Goal: Information Seeking & Learning: Compare options

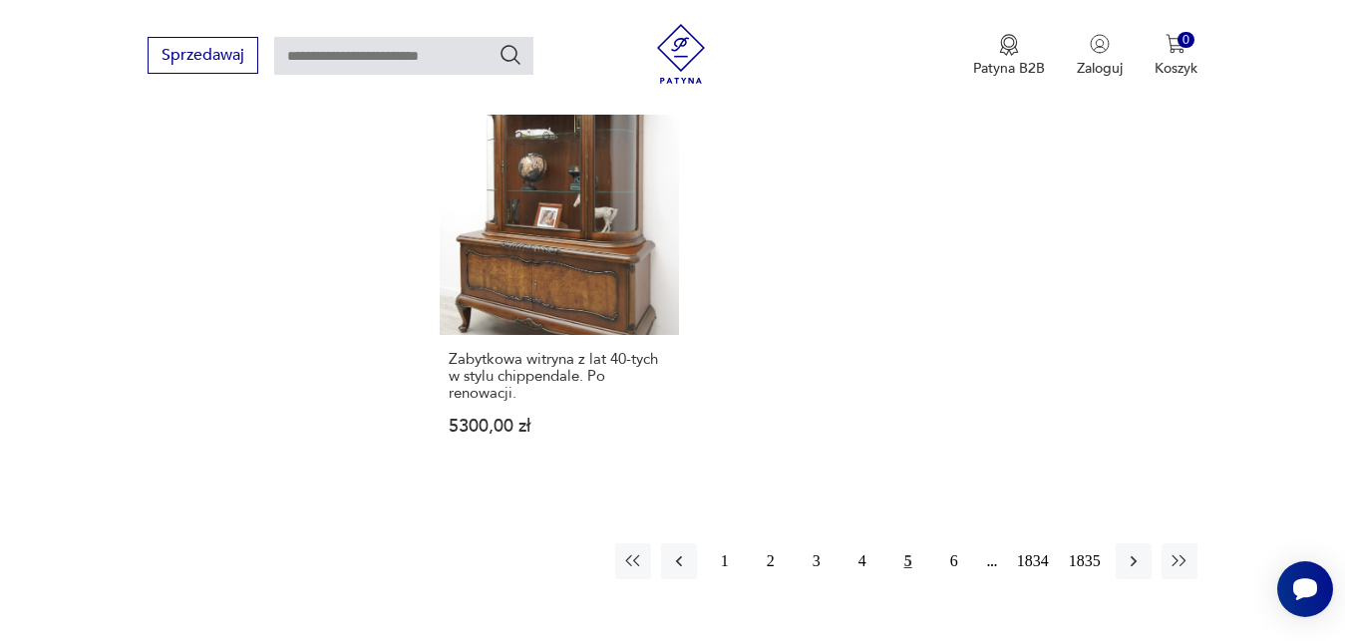
scroll to position [2581, 0]
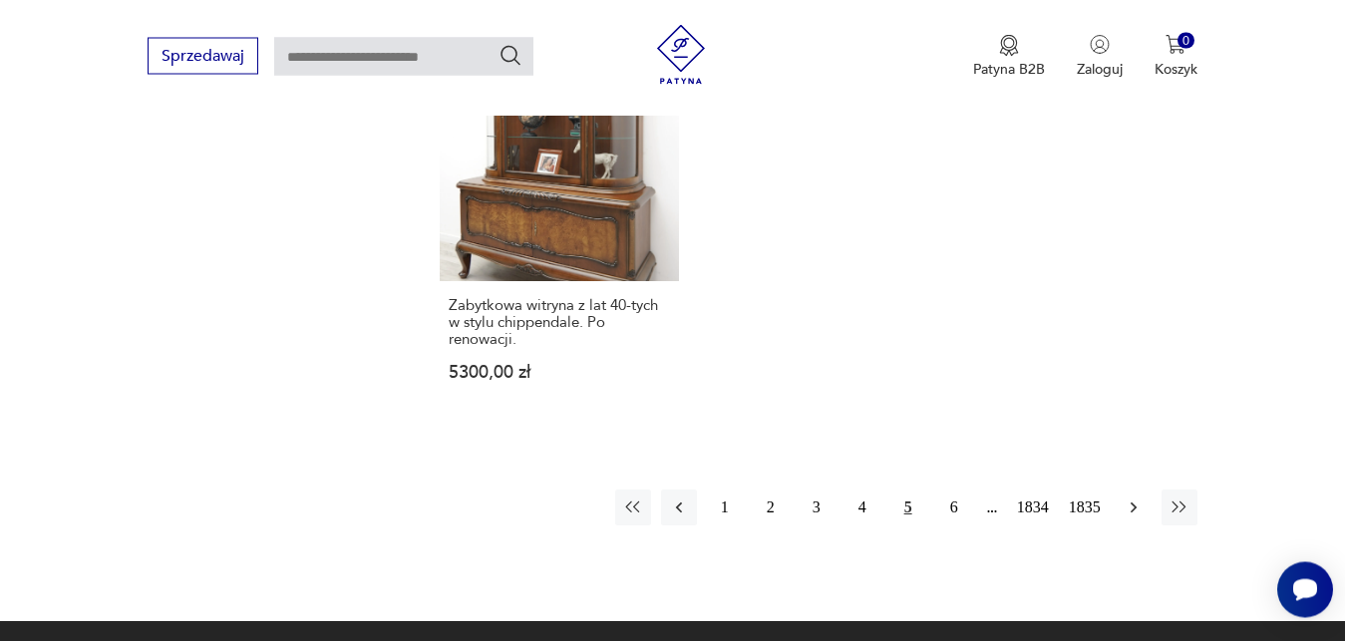
click at [1136, 505] on icon "button" at bounding box center [1134, 508] width 20 height 20
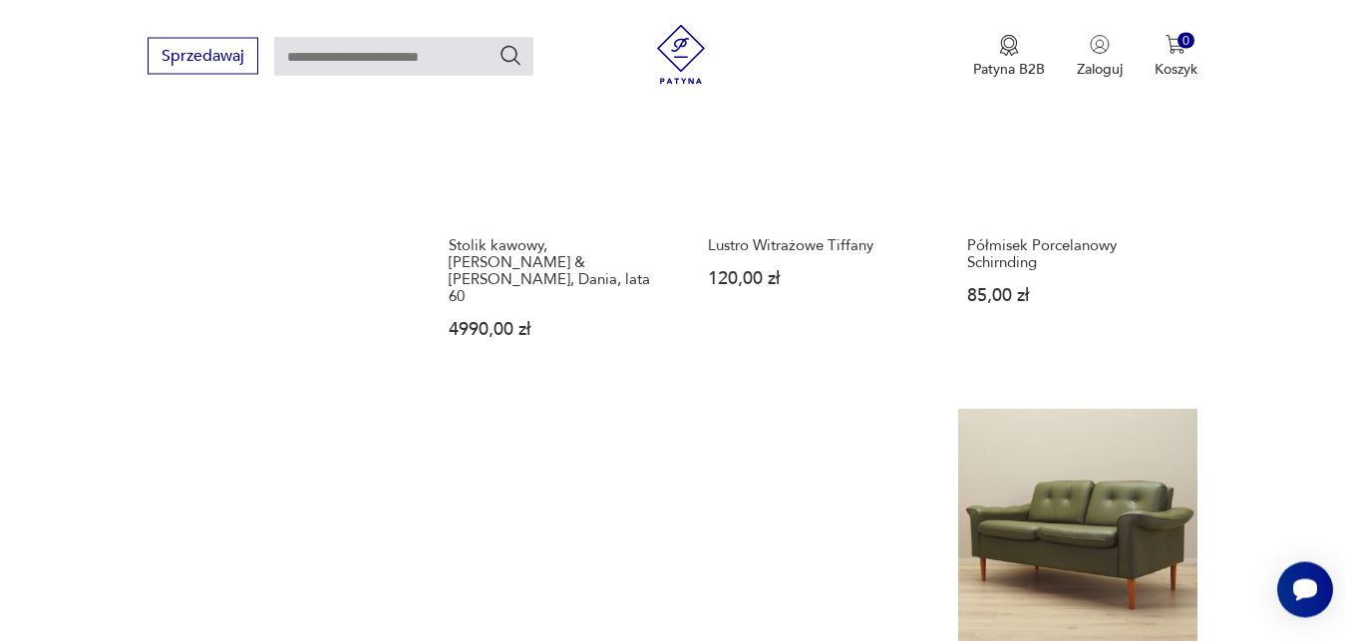
scroll to position [1531, 0]
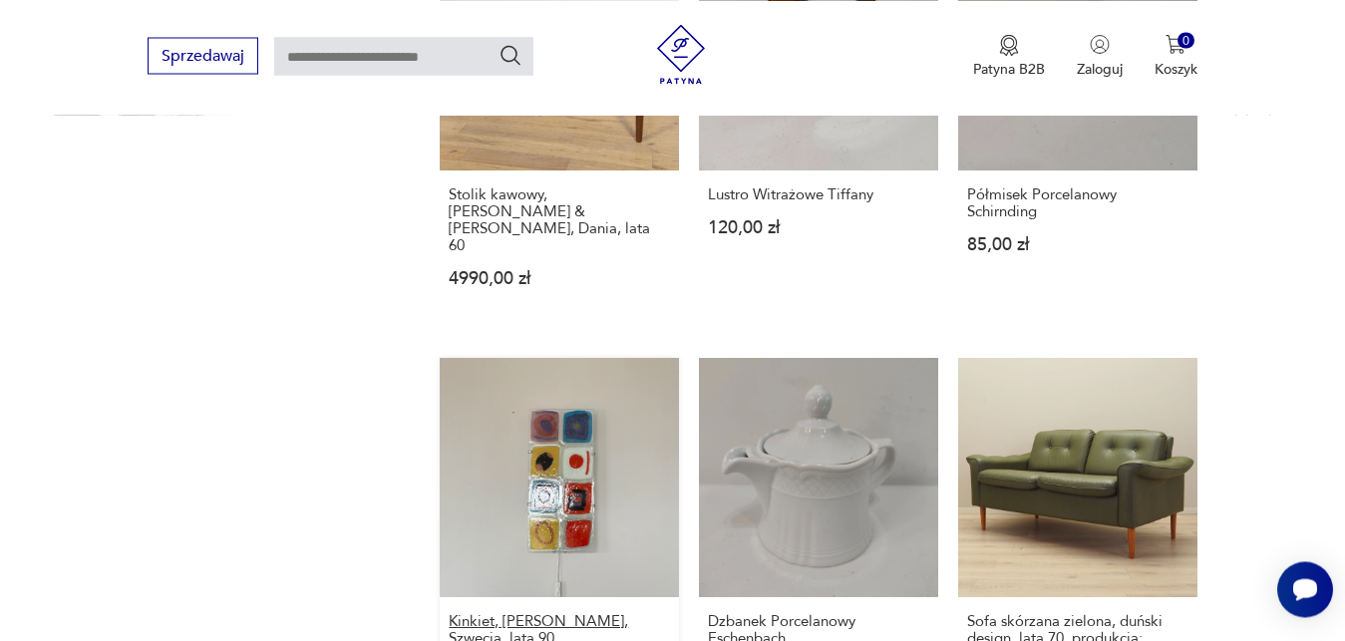
click at [568, 613] on h3 "Kinkiet, [PERSON_NAME], Szwecja, lata 90." at bounding box center [559, 630] width 221 height 34
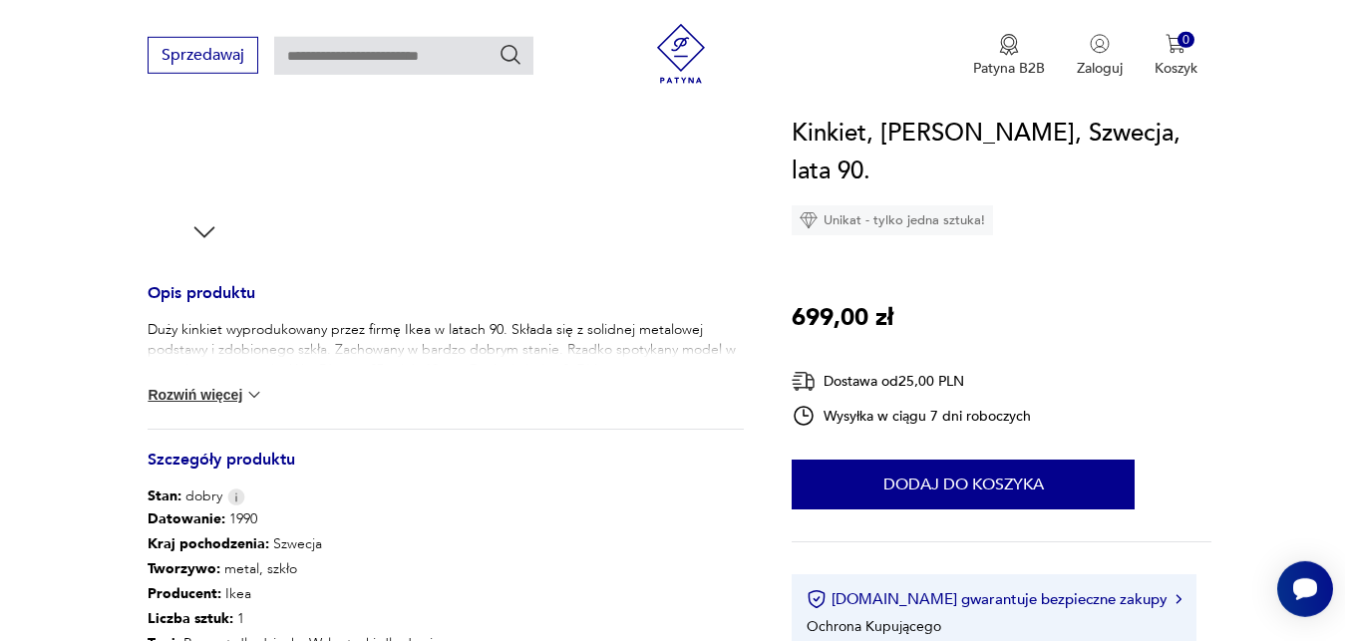
scroll to position [661, 0]
click at [262, 396] on img at bounding box center [254, 394] width 20 height 20
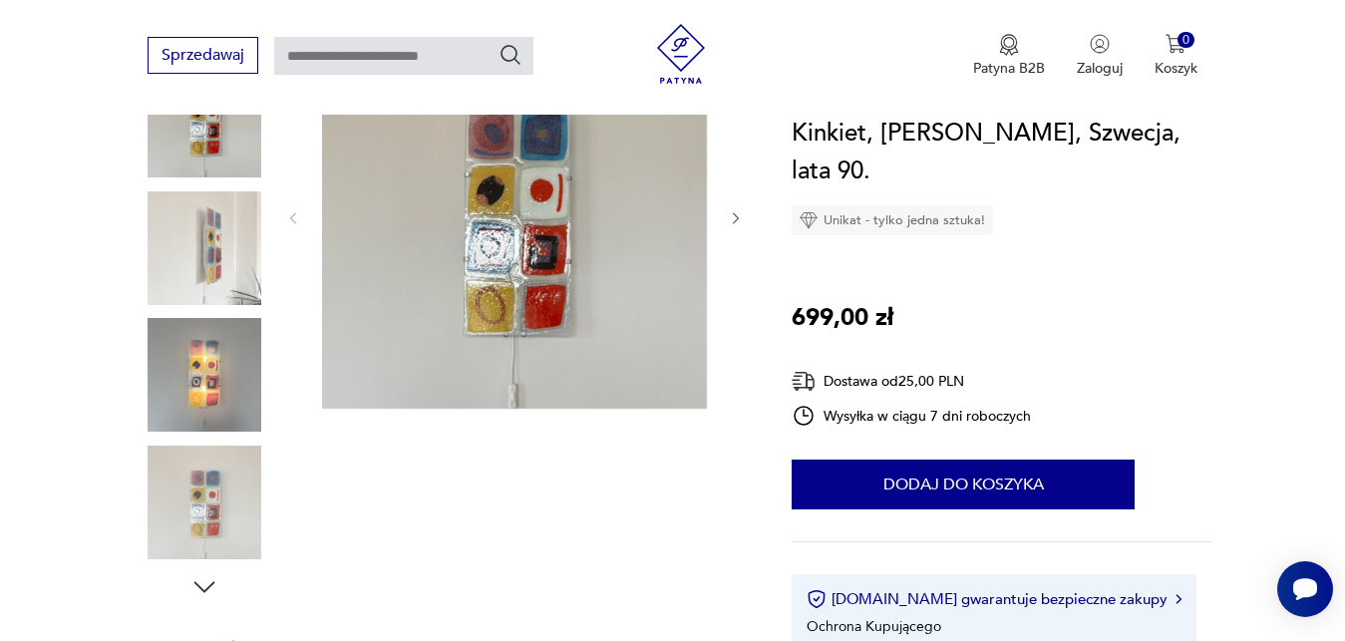
scroll to position [254, 0]
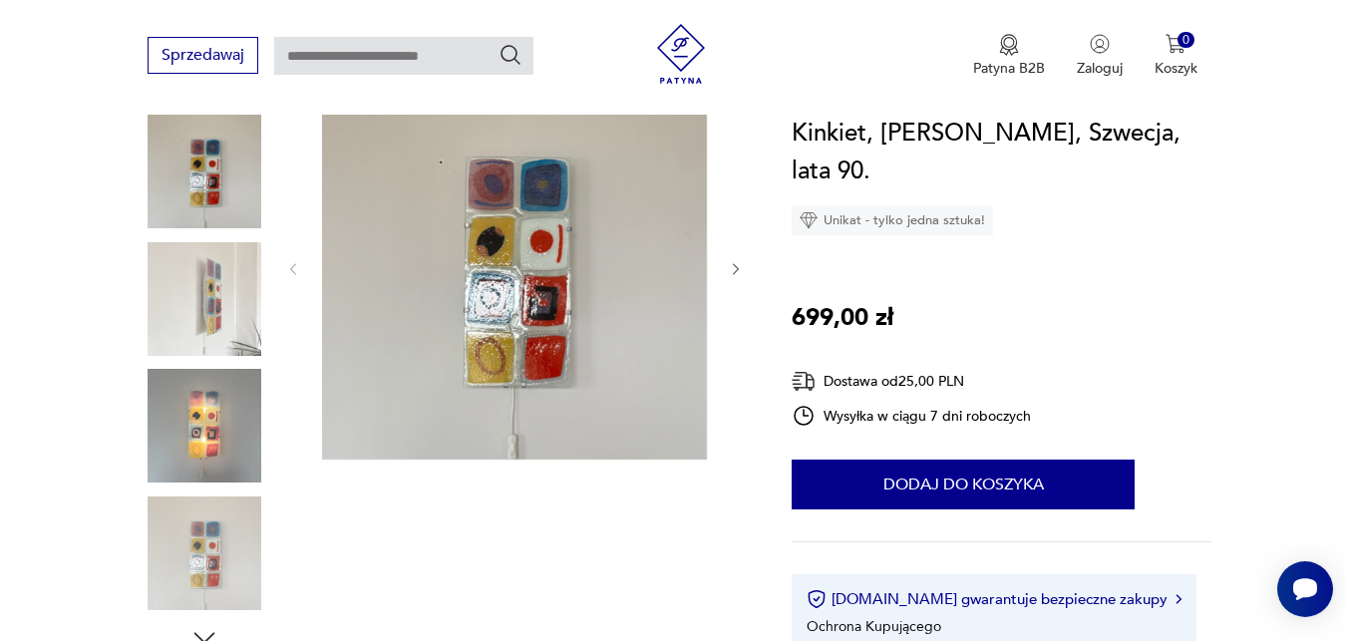
click at [203, 419] on img at bounding box center [205, 426] width 114 height 114
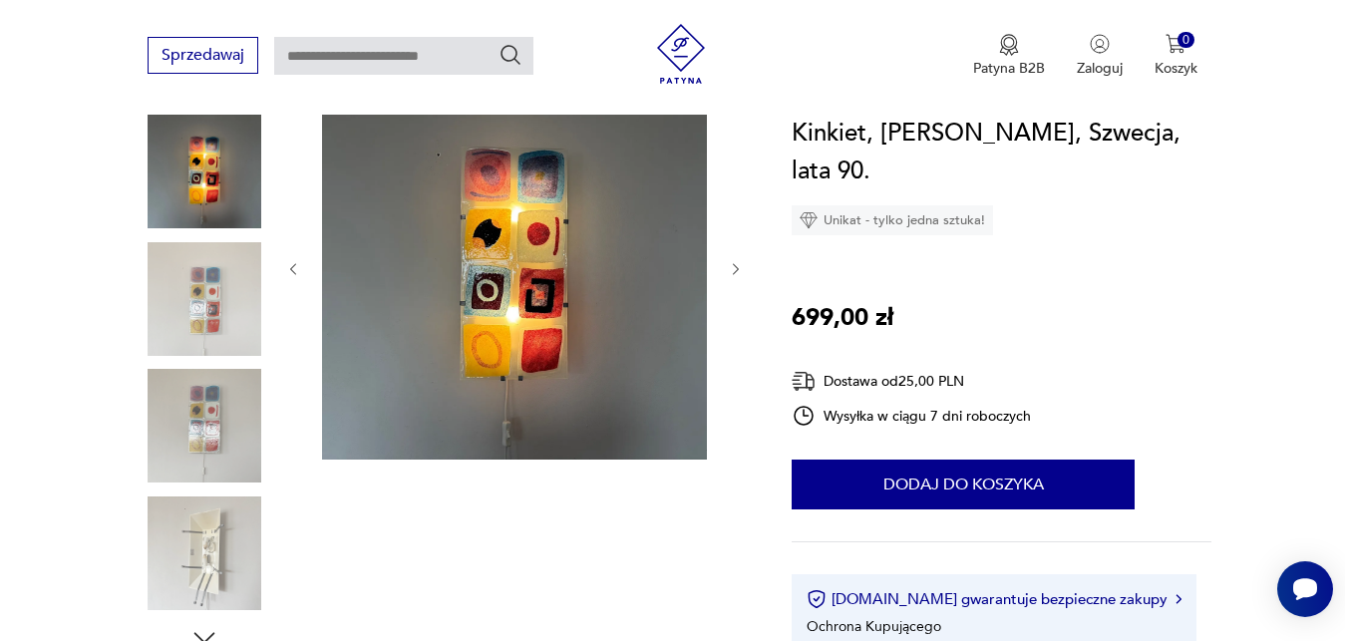
click at [193, 555] on img at bounding box center [205, 554] width 114 height 114
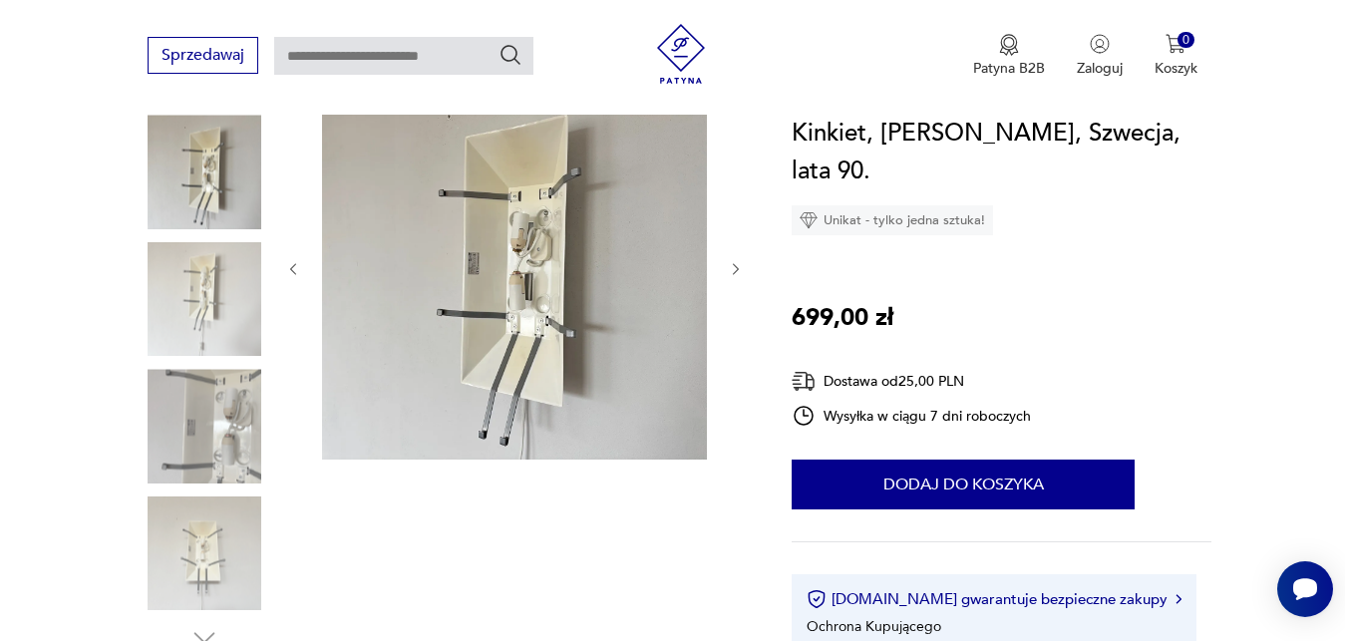
click at [200, 482] on img at bounding box center [205, 426] width 114 height 114
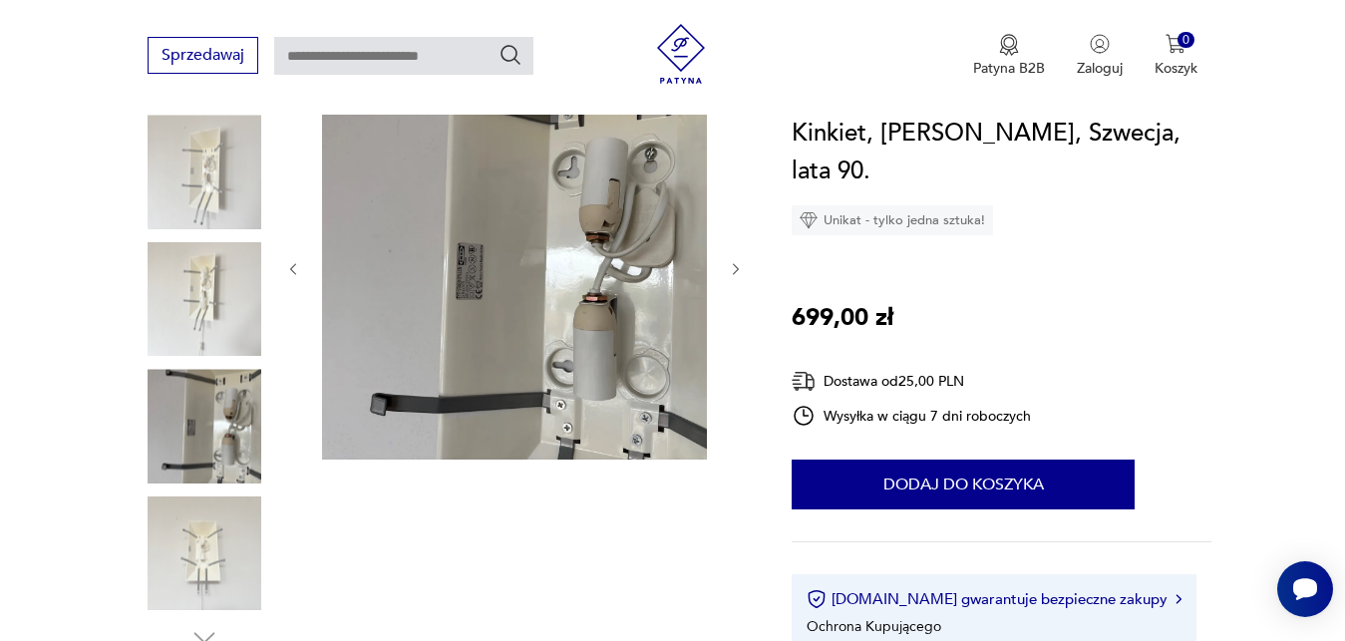
click at [224, 317] on img at bounding box center [205, 299] width 114 height 114
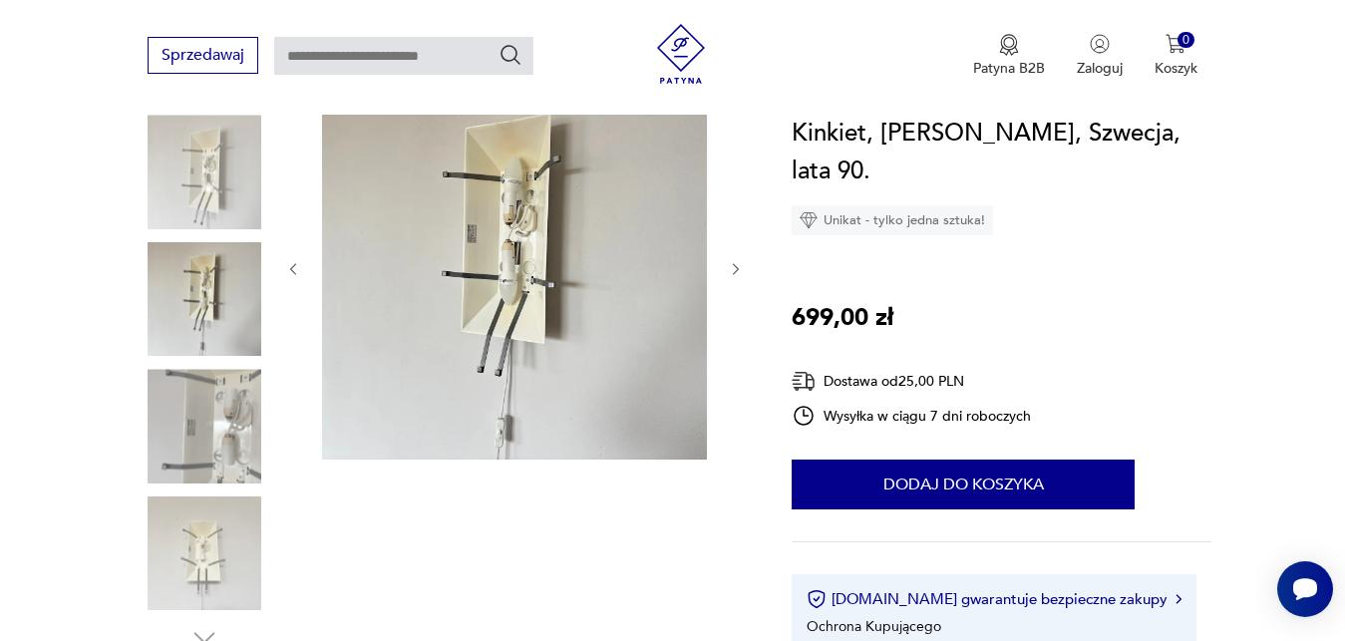
click at [221, 192] on img at bounding box center [205, 172] width 114 height 114
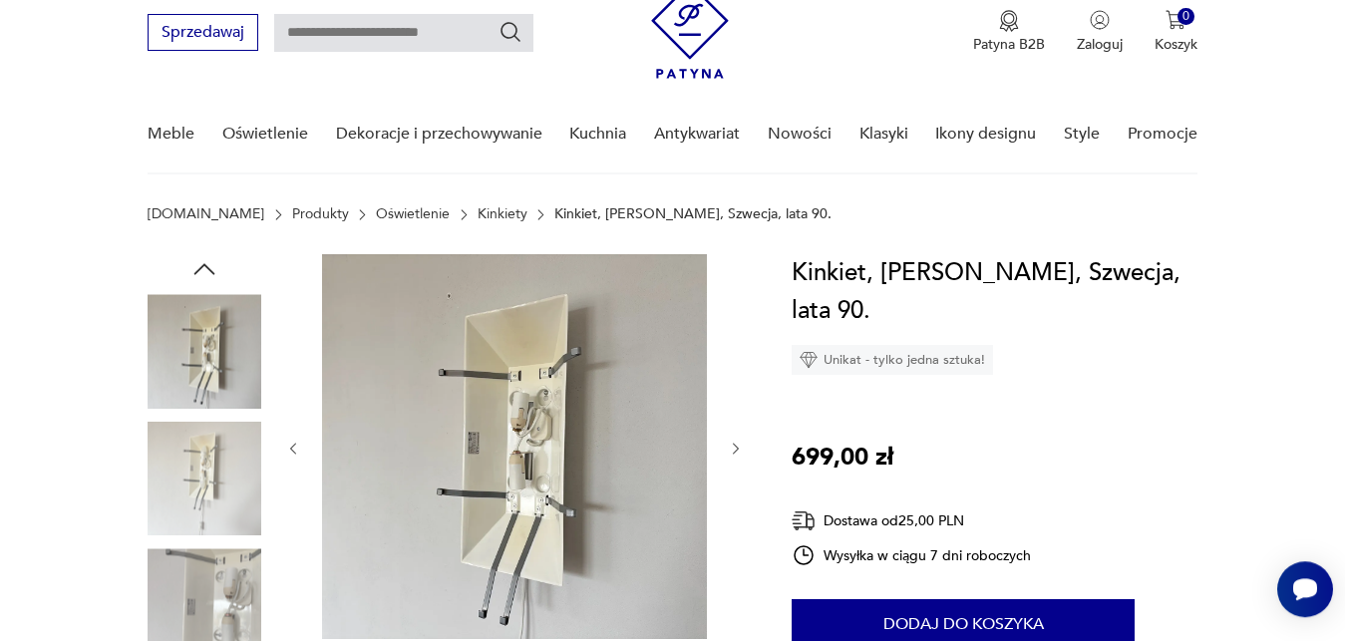
scroll to position [51, 0]
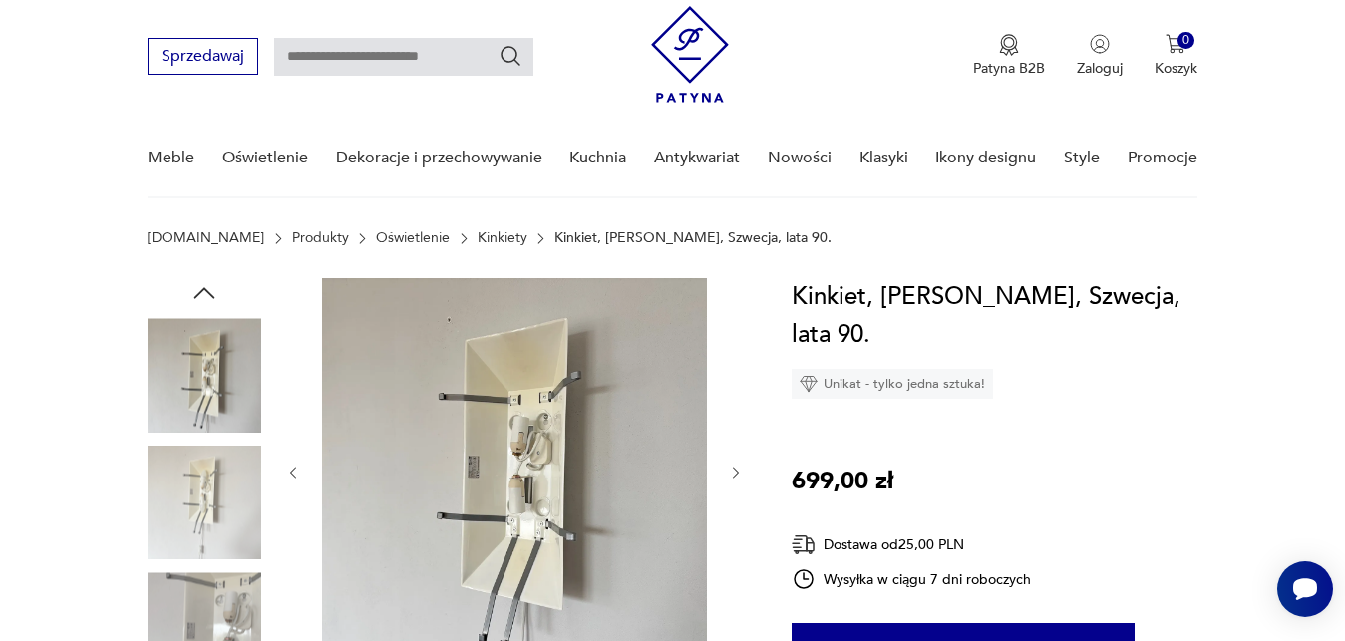
click at [735, 477] on icon "button" at bounding box center [736, 473] width 6 height 12
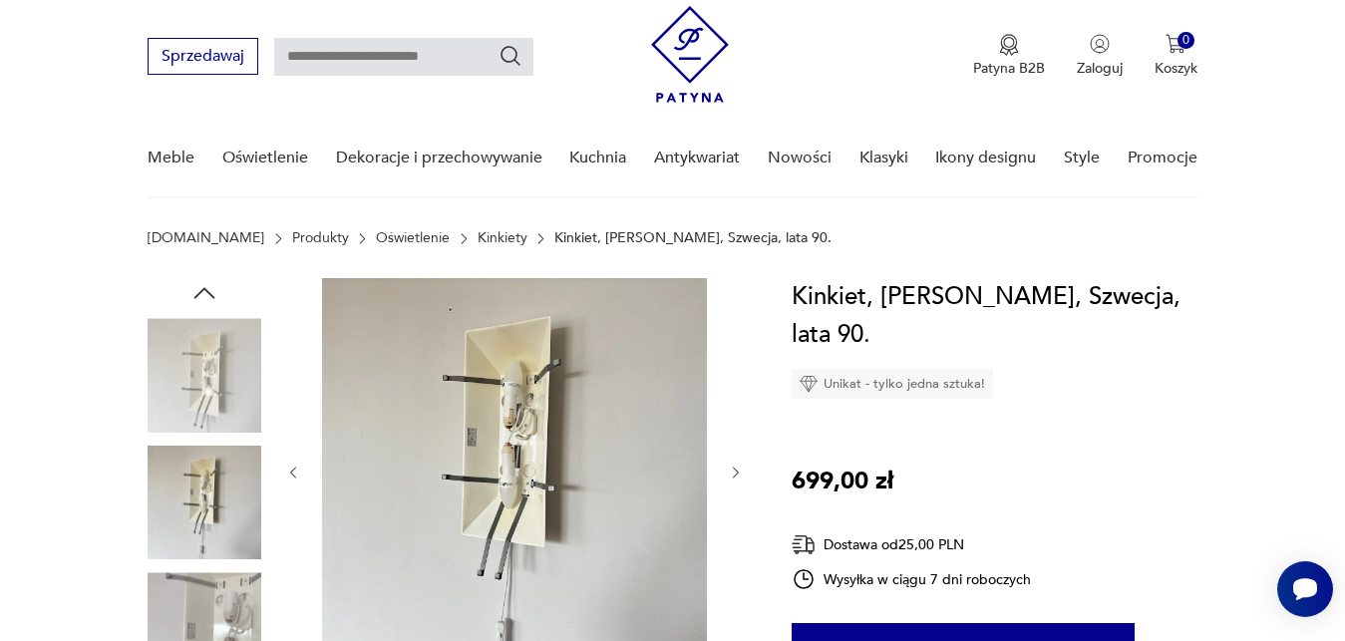
click at [735, 477] on icon "button" at bounding box center [736, 473] width 6 height 12
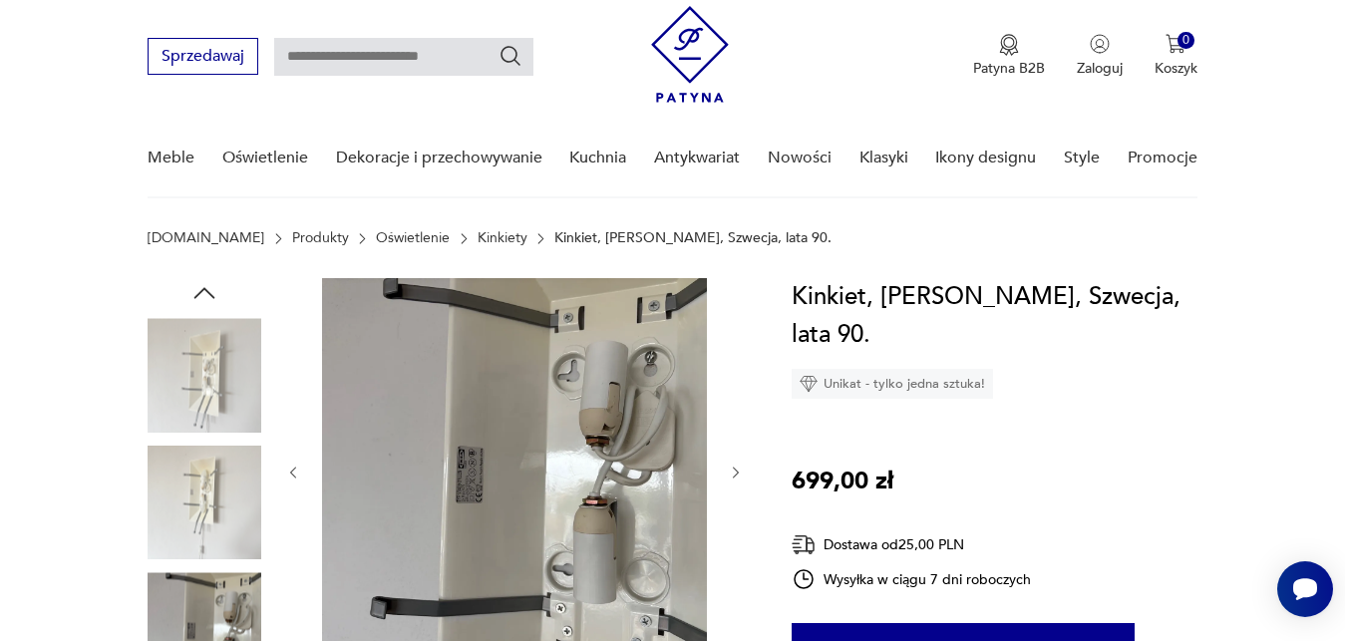
click at [735, 477] on icon "button" at bounding box center [736, 473] width 6 height 12
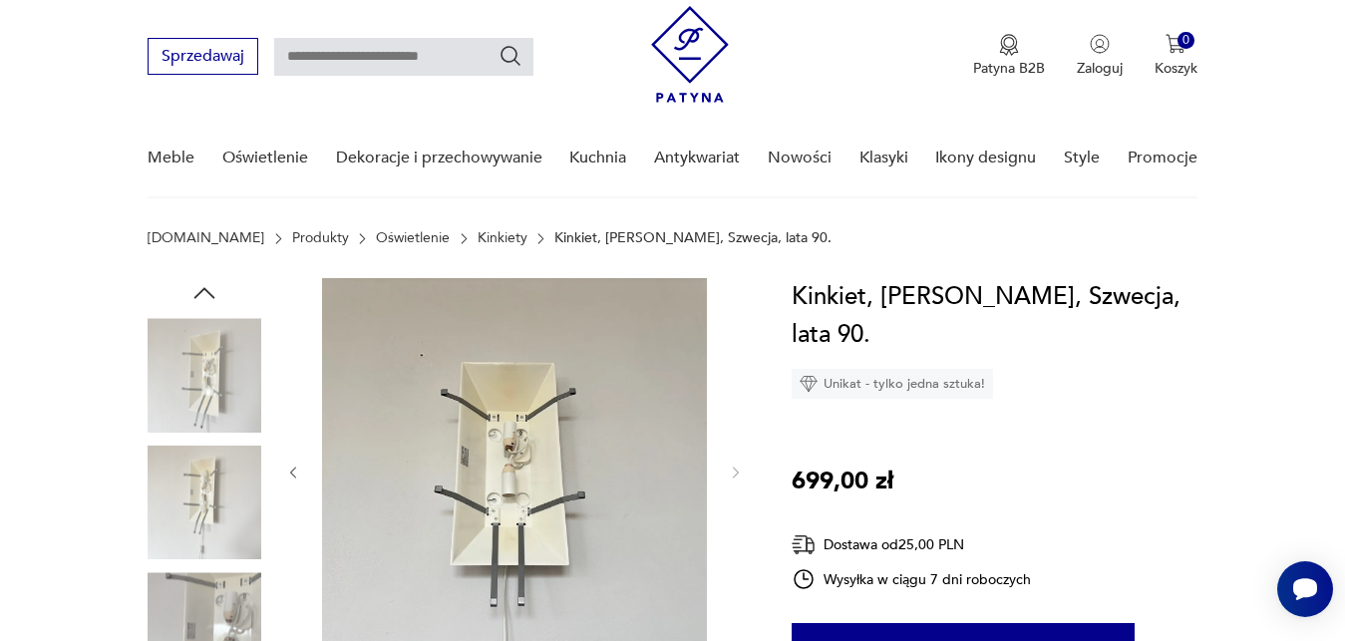
click at [294, 474] on icon "button" at bounding box center [293, 473] width 17 height 17
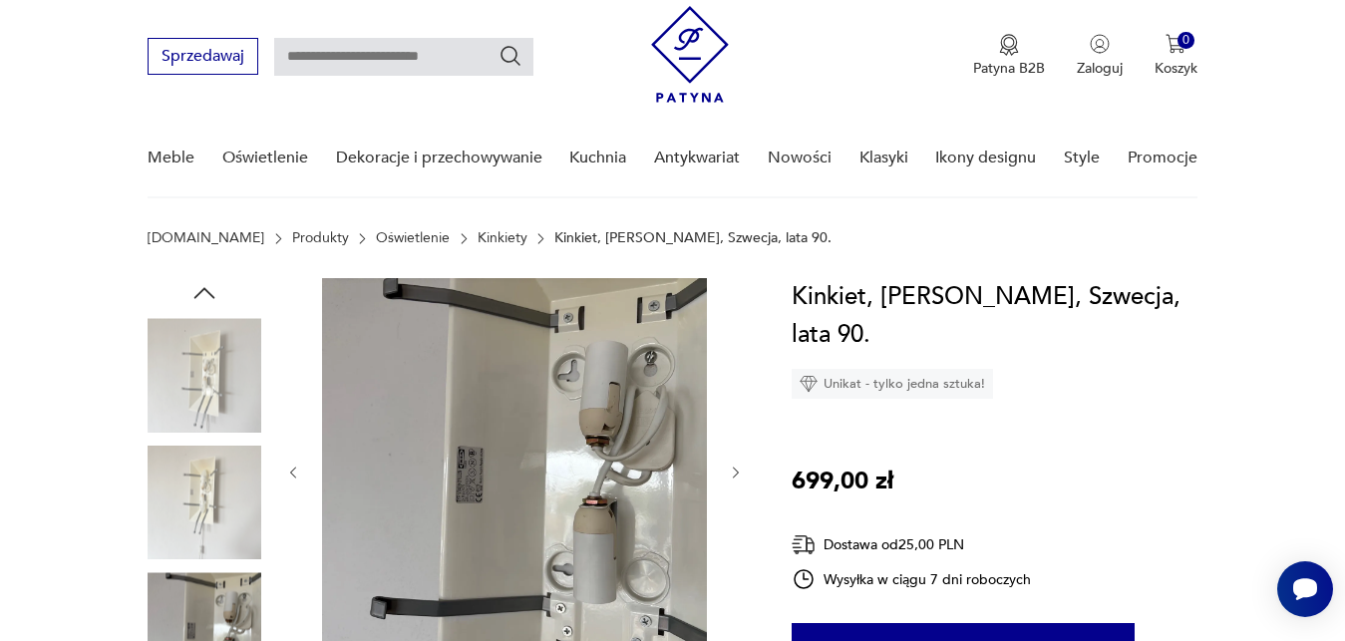
click at [294, 474] on icon "button" at bounding box center [293, 473] width 17 height 17
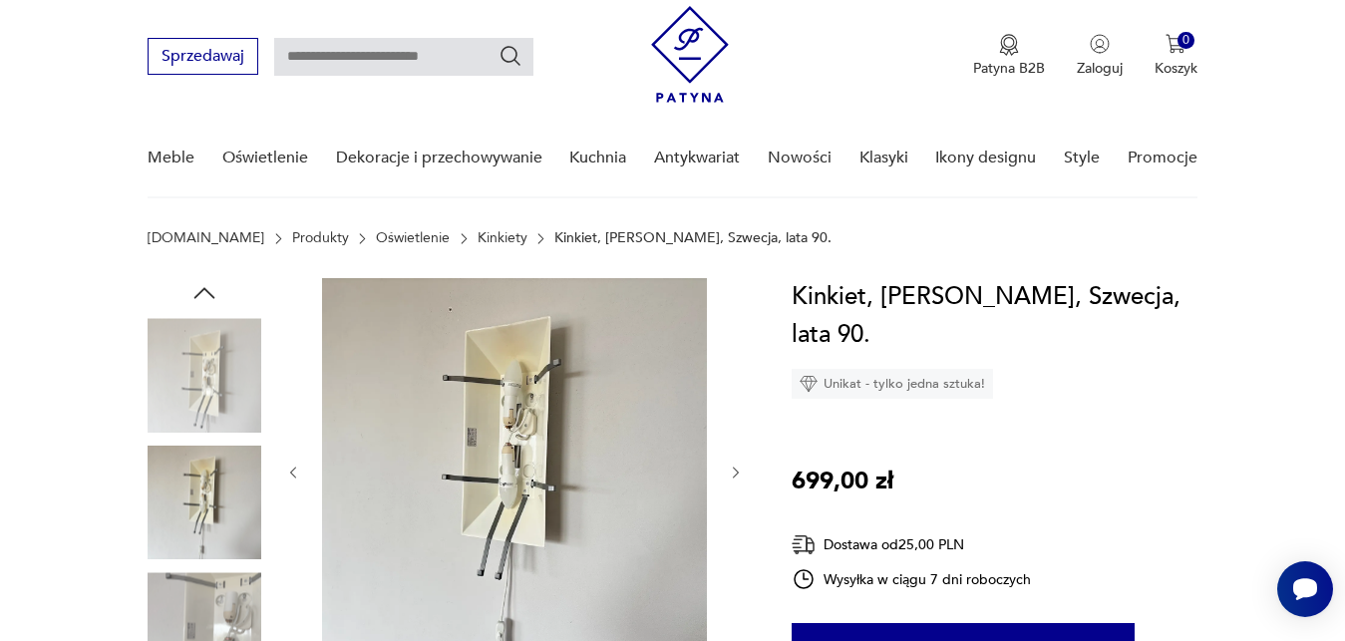
click at [196, 294] on icon "button" at bounding box center [204, 293] width 30 height 30
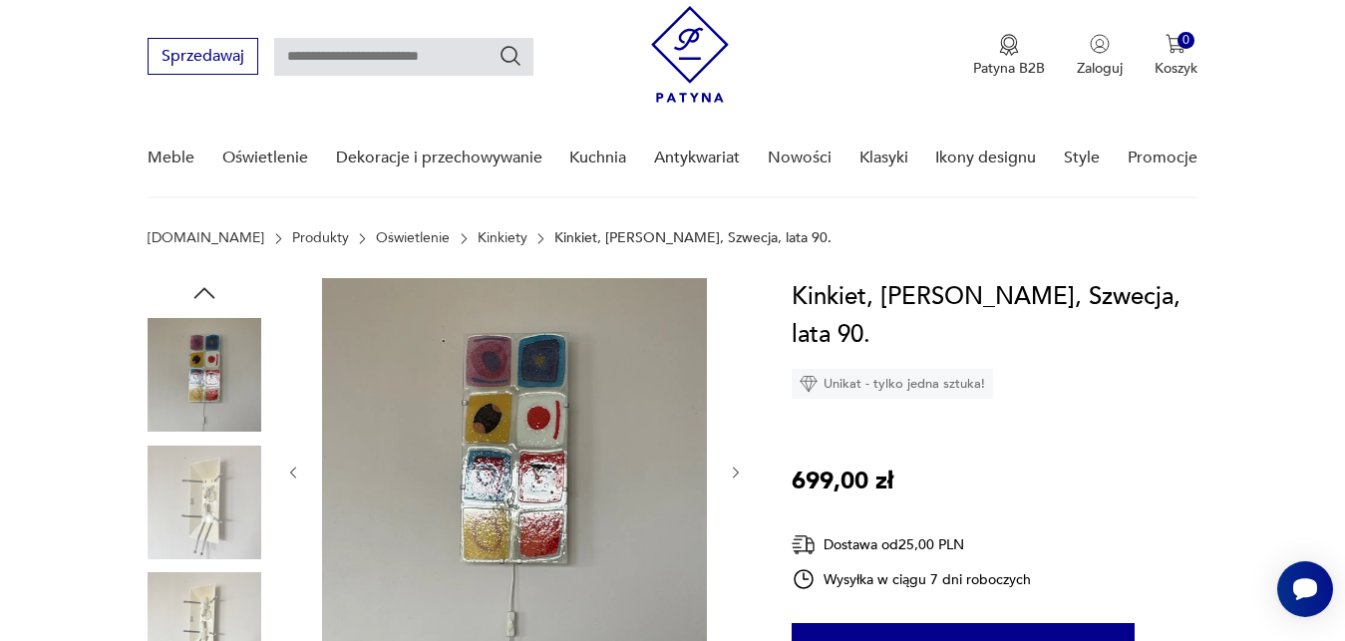
click at [196, 294] on icon "button" at bounding box center [204, 293] width 30 height 30
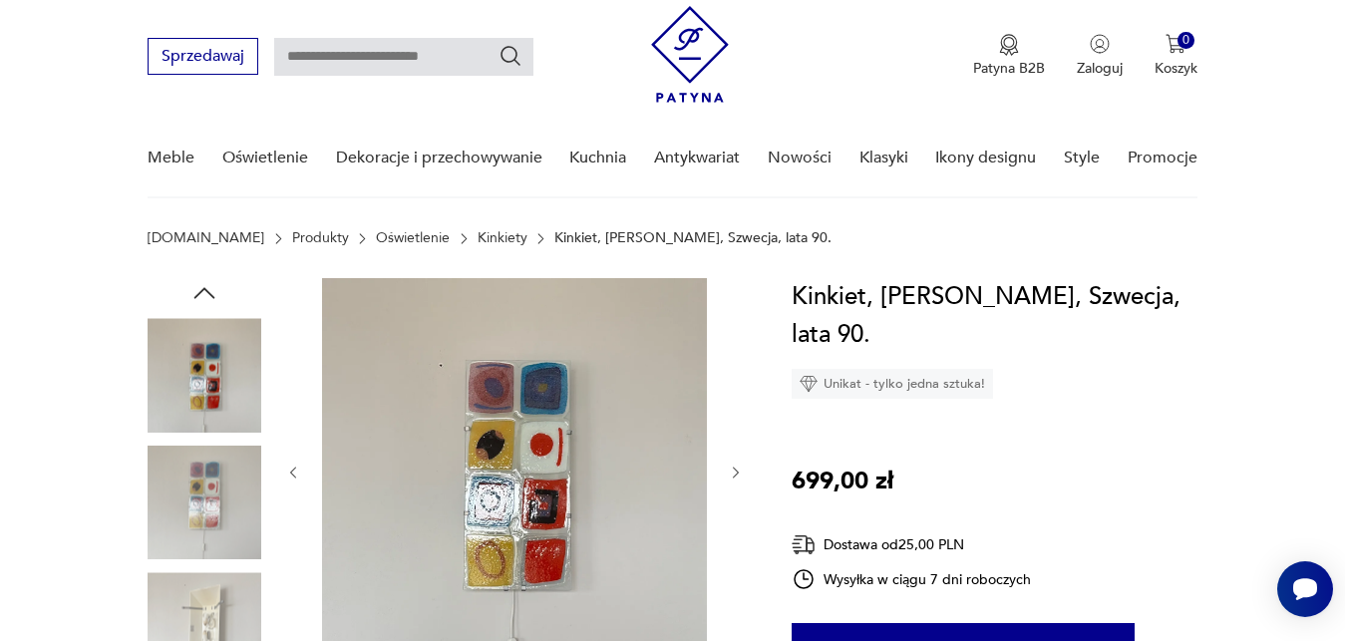
click at [196, 294] on icon "button" at bounding box center [204, 293] width 30 height 30
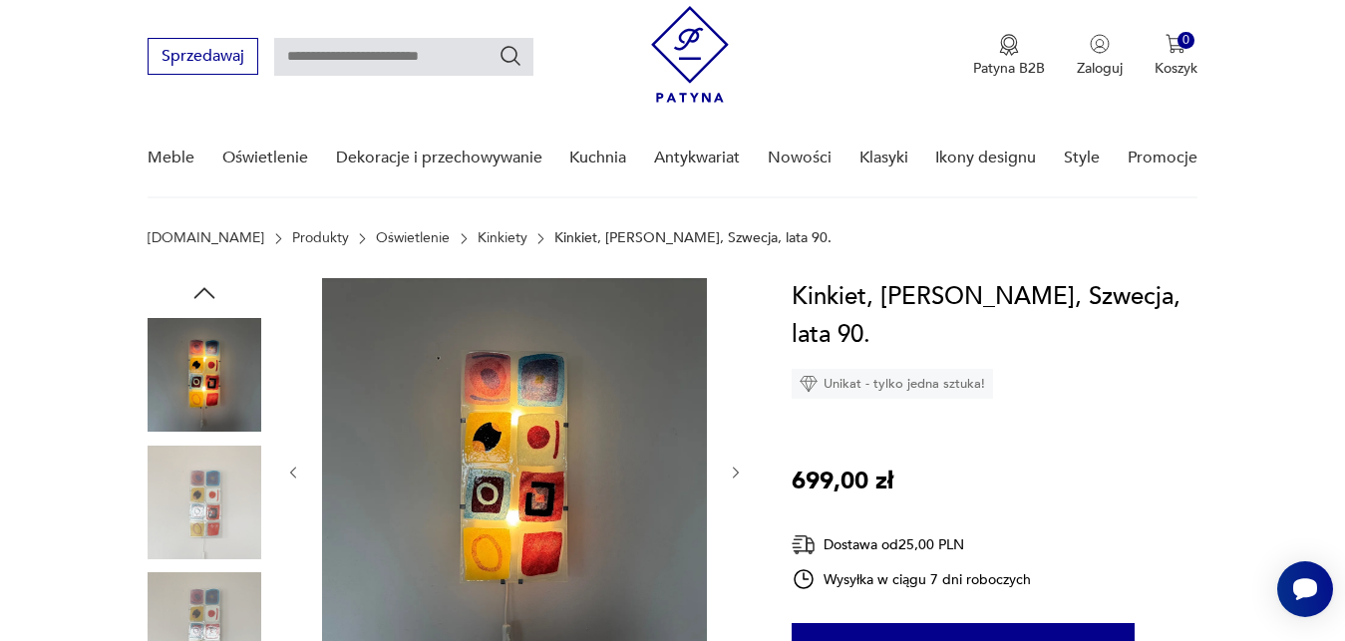
click at [196, 294] on icon "button" at bounding box center [204, 293] width 30 height 30
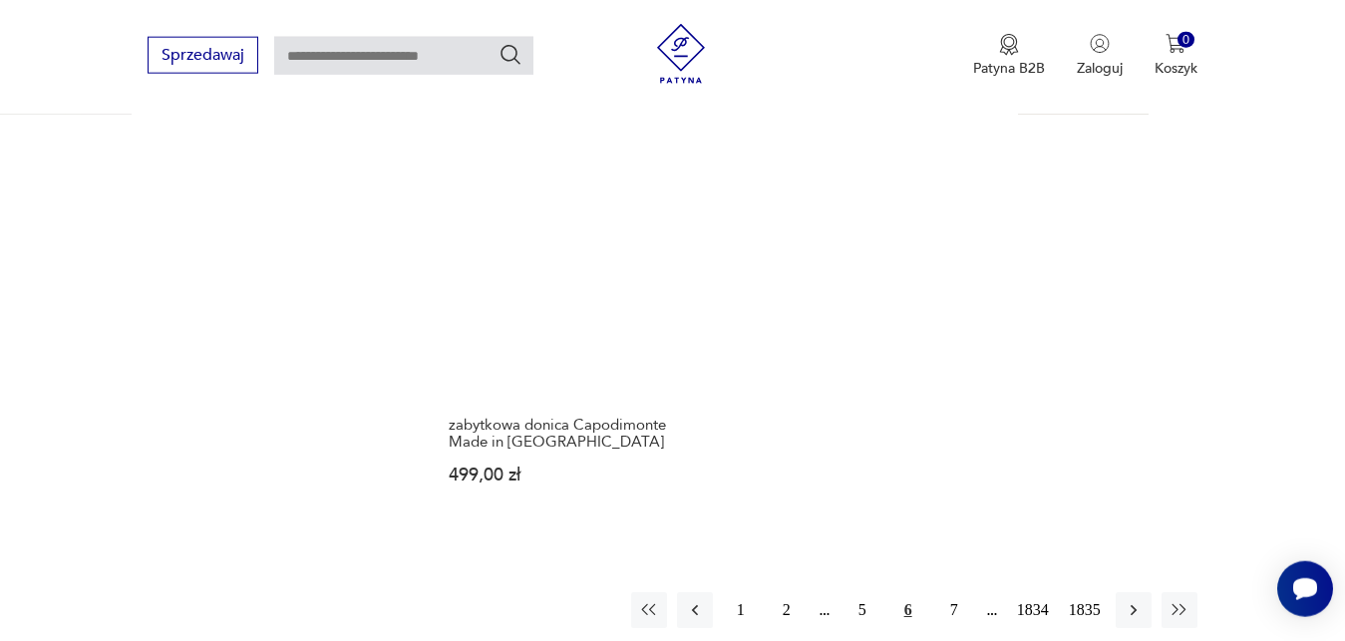
scroll to position [2571, 0]
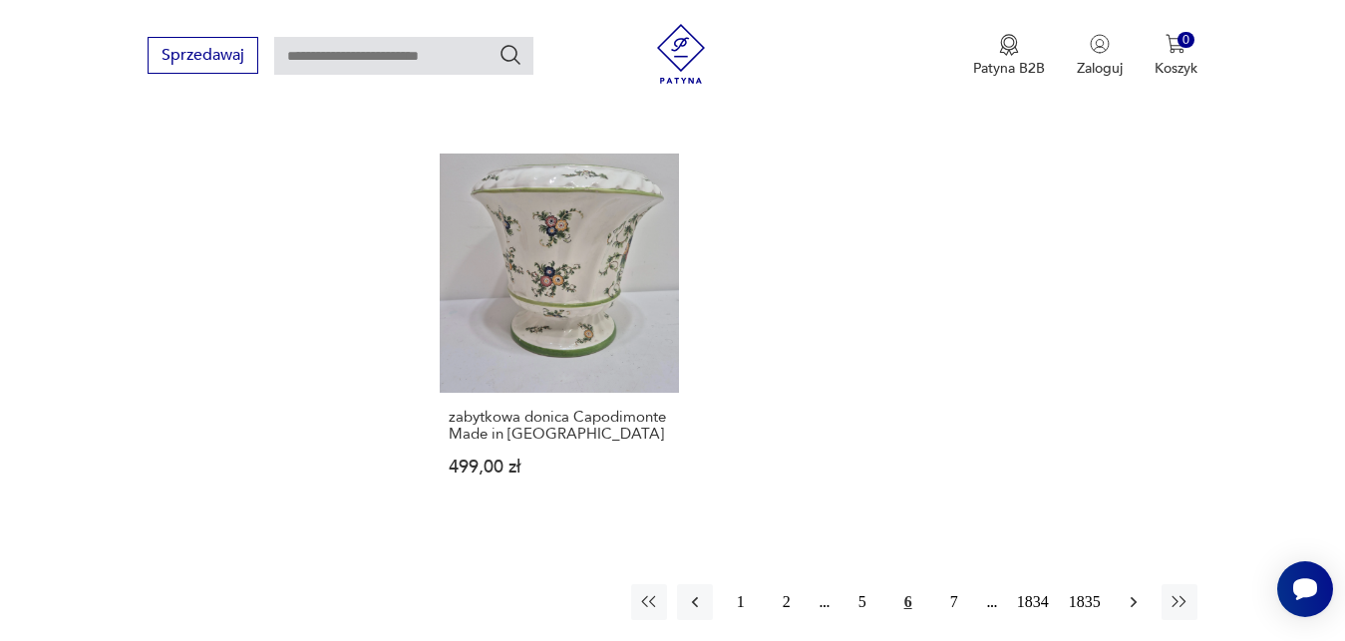
click at [1134, 596] on icon "button" at bounding box center [1133, 601] width 6 height 11
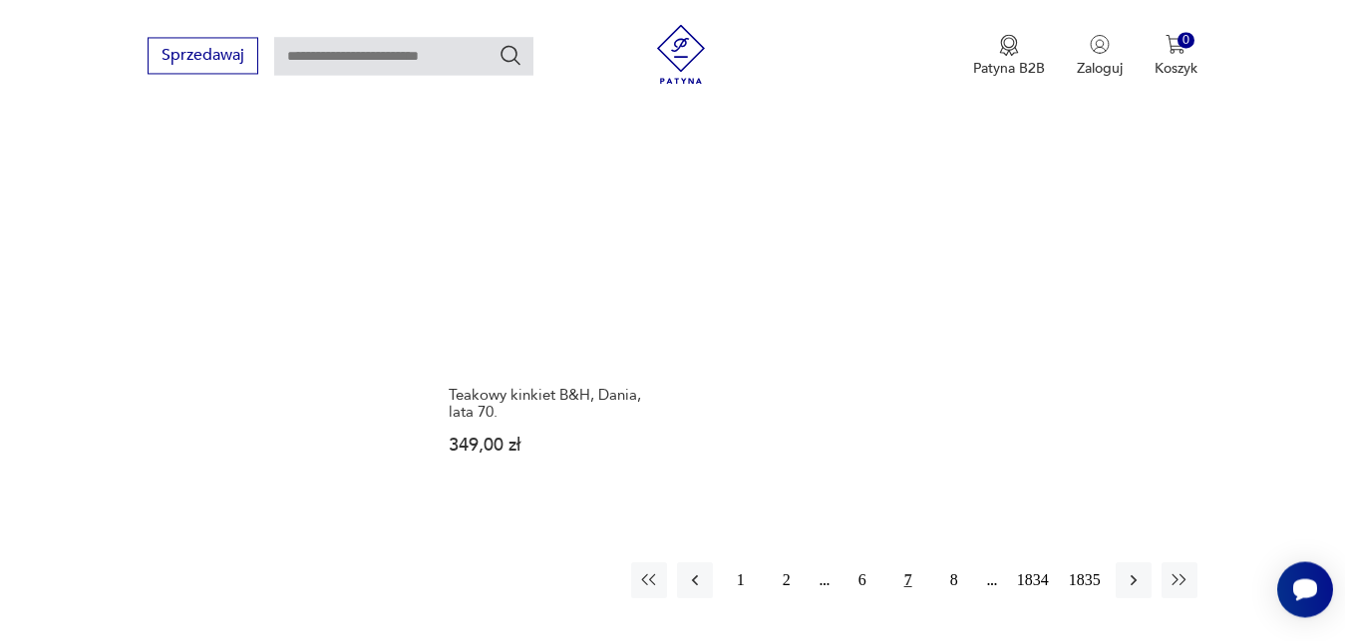
scroll to position [2496, 0]
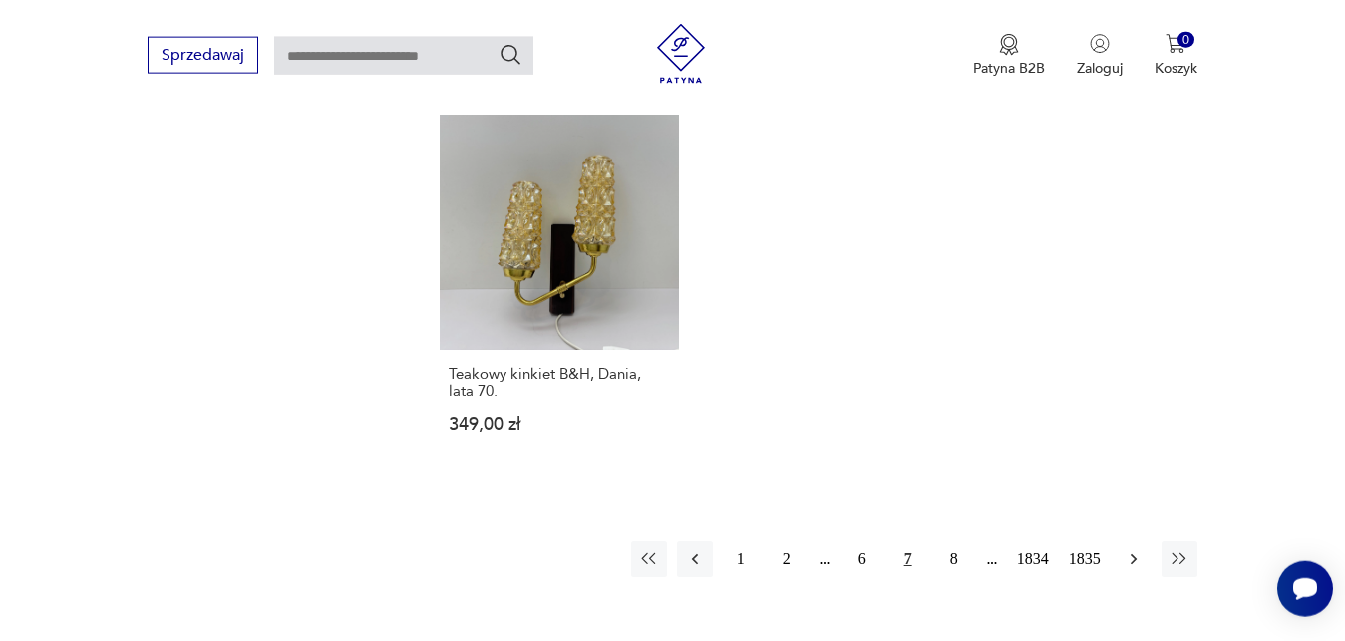
click at [1135, 549] on icon "button" at bounding box center [1134, 559] width 20 height 20
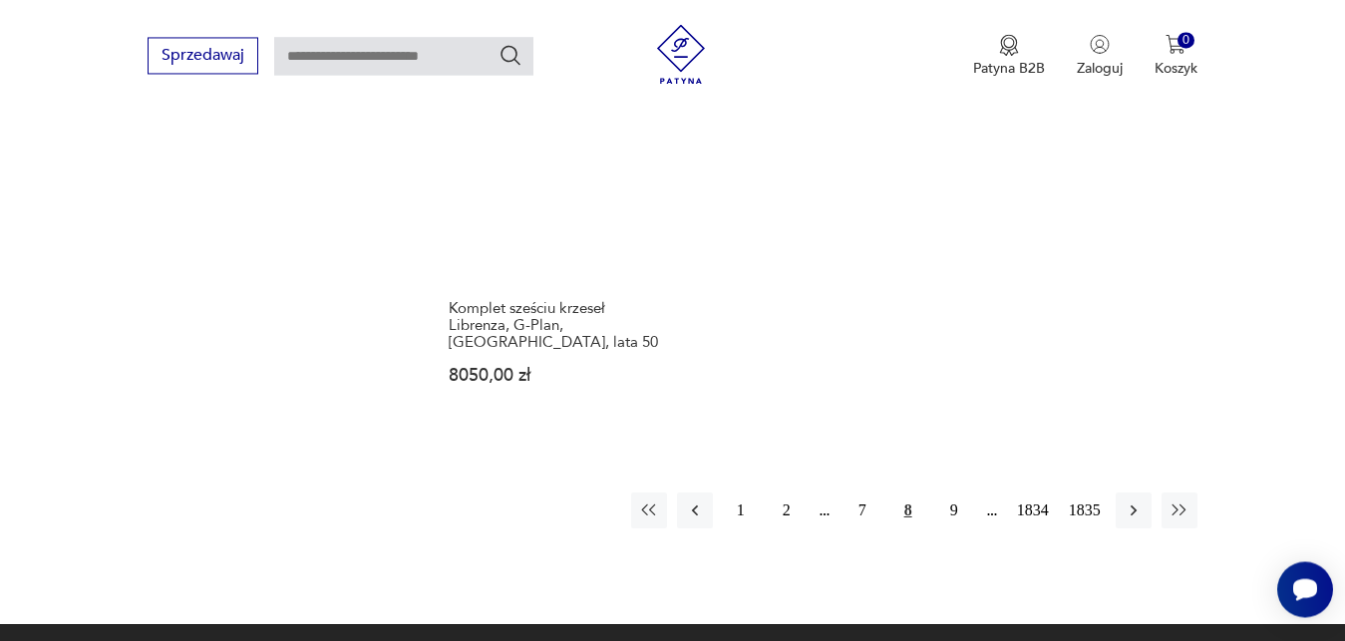
scroll to position [2547, 0]
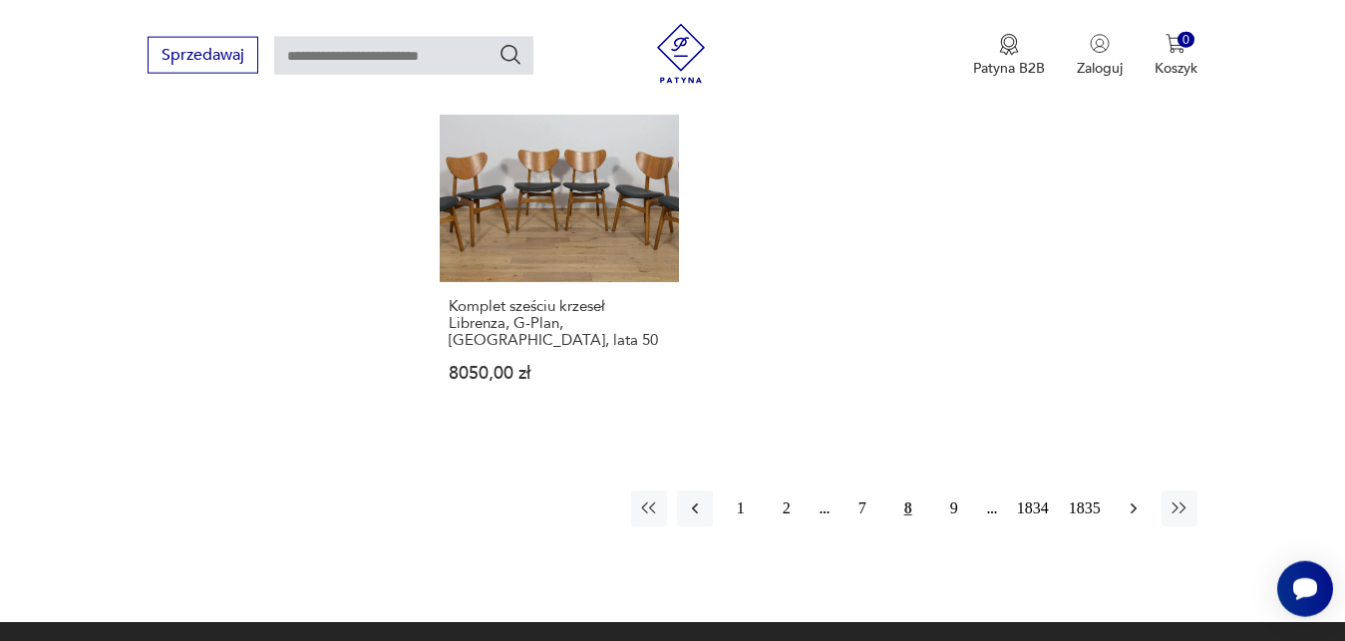
click at [1134, 504] on icon "button" at bounding box center [1134, 509] width 20 height 20
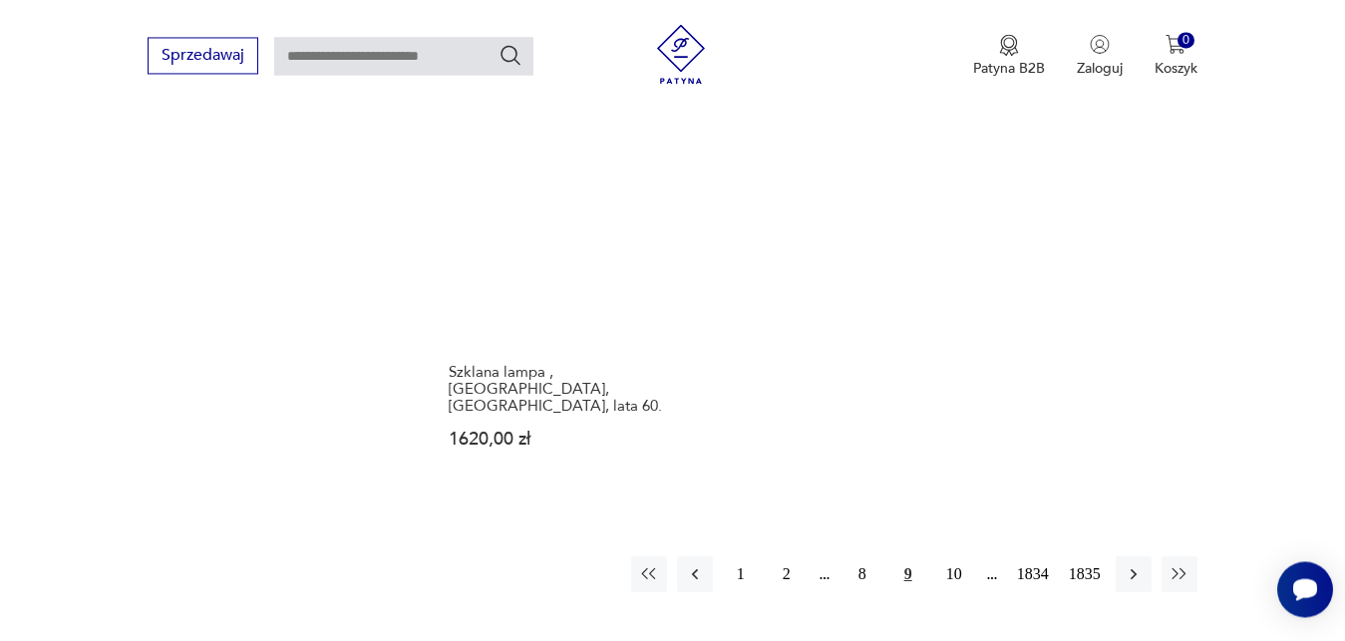
scroll to position [2547, 0]
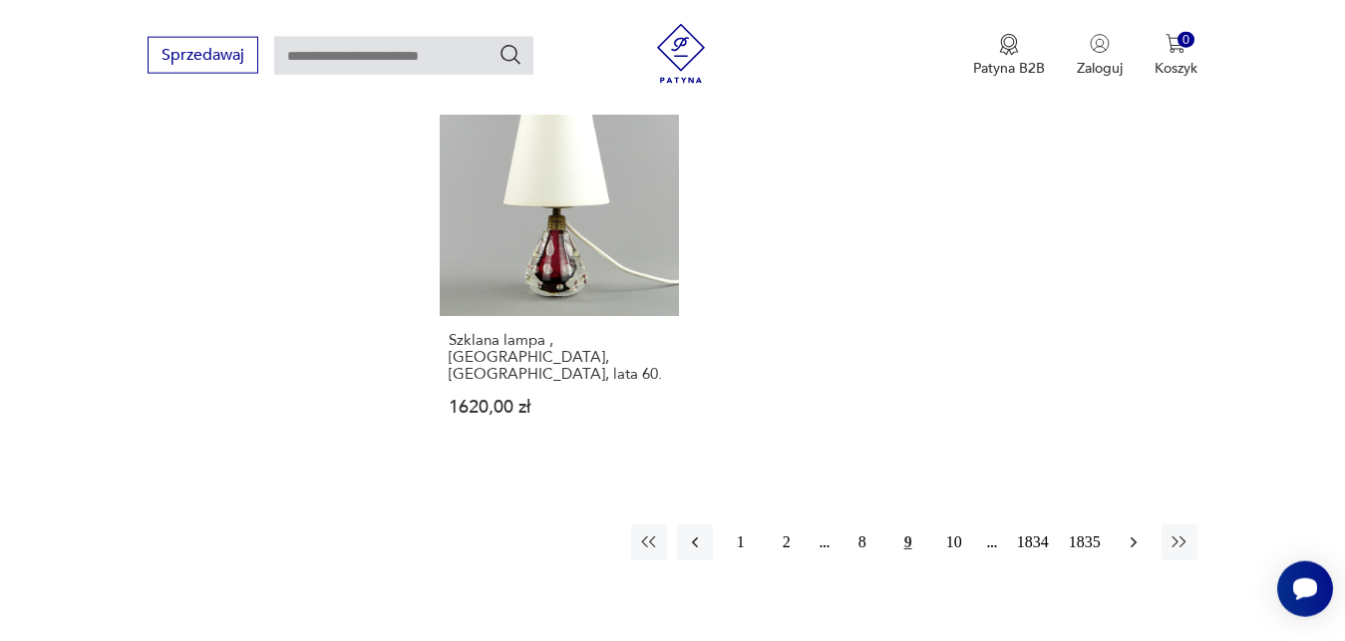
click at [1135, 536] on icon "button" at bounding box center [1133, 541] width 6 height 11
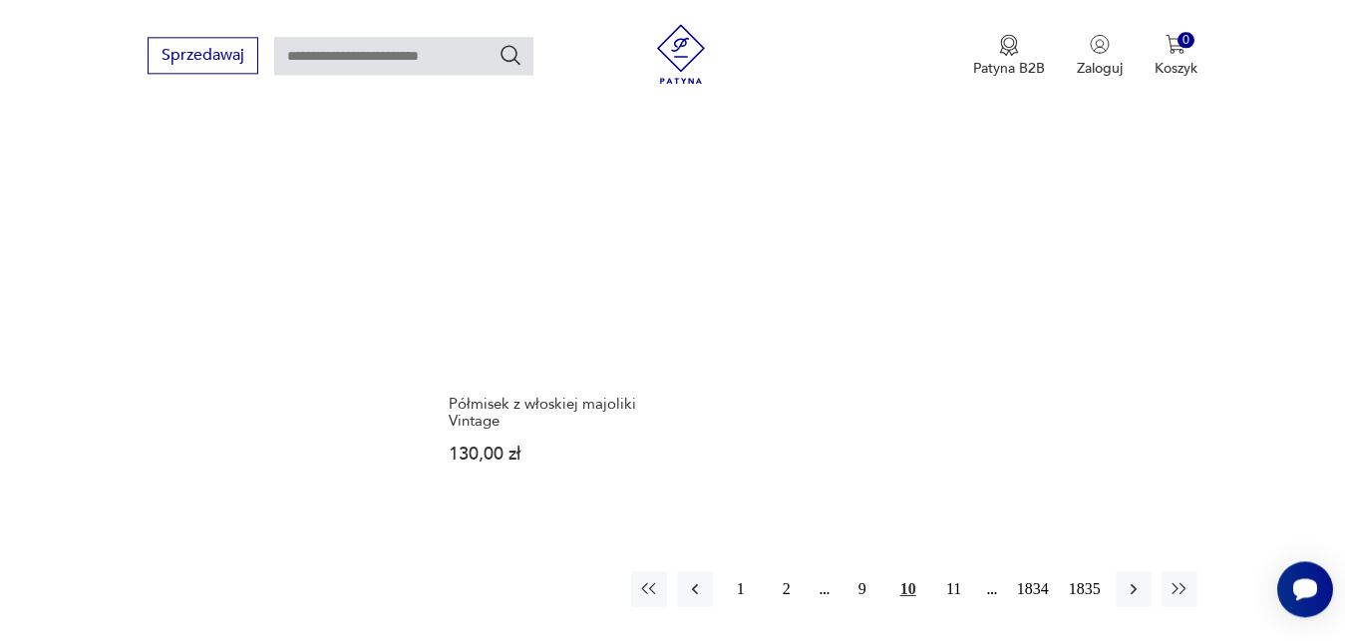
scroll to position [2496, 0]
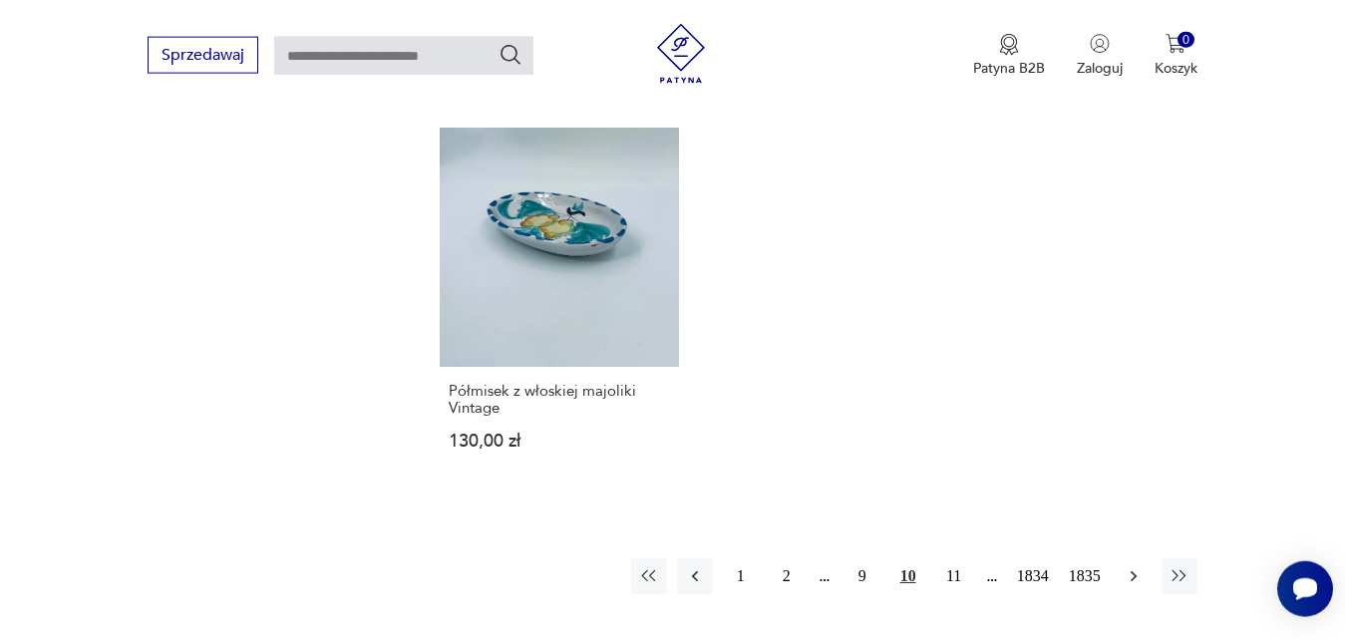
click at [1137, 566] on icon "button" at bounding box center [1134, 576] width 20 height 20
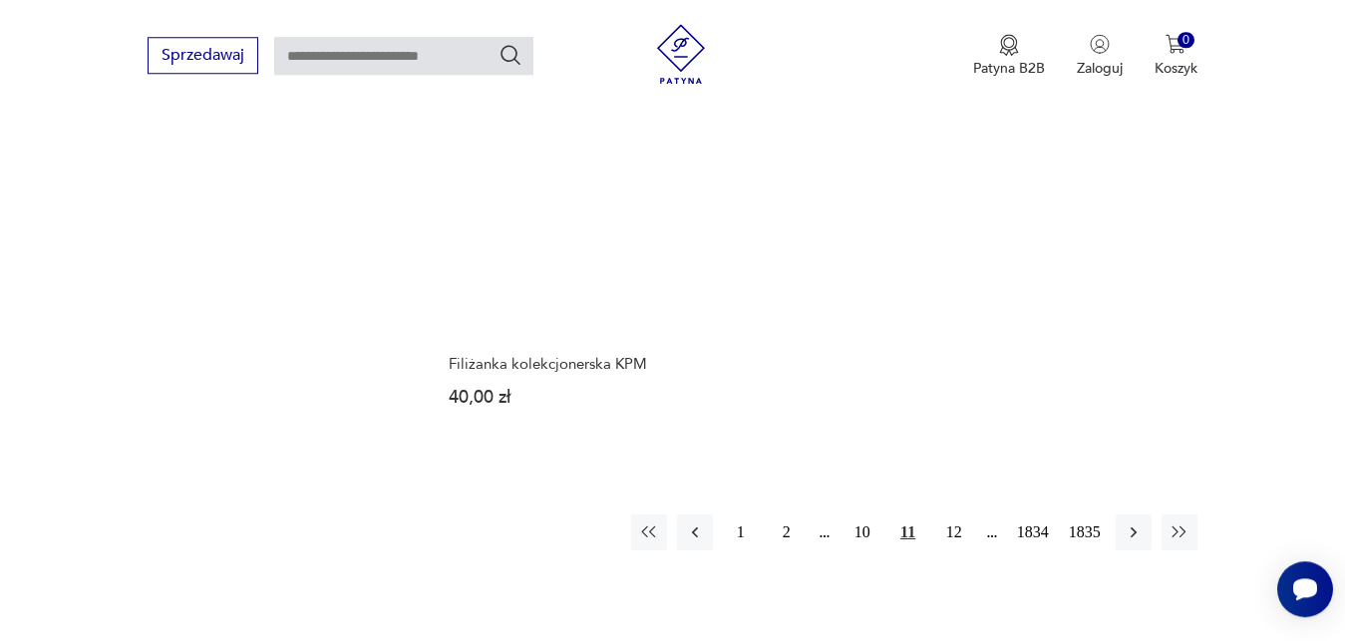
scroll to position [2496, 0]
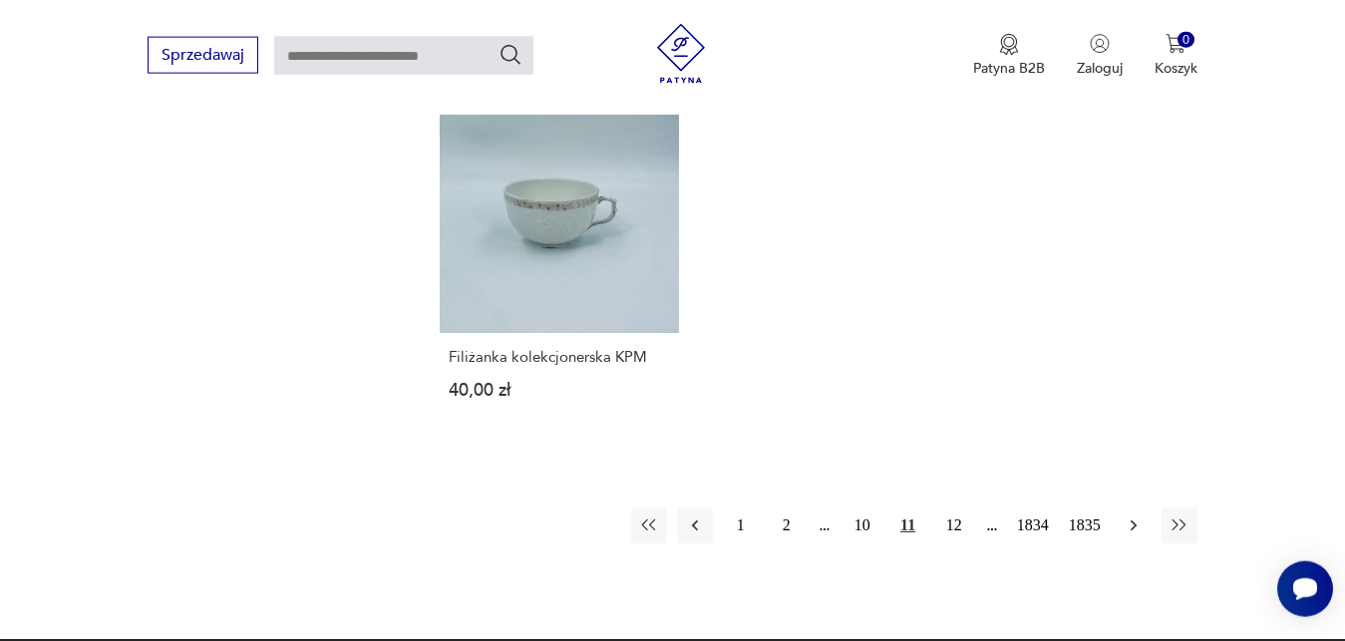
click at [1135, 515] on icon "button" at bounding box center [1134, 525] width 20 height 20
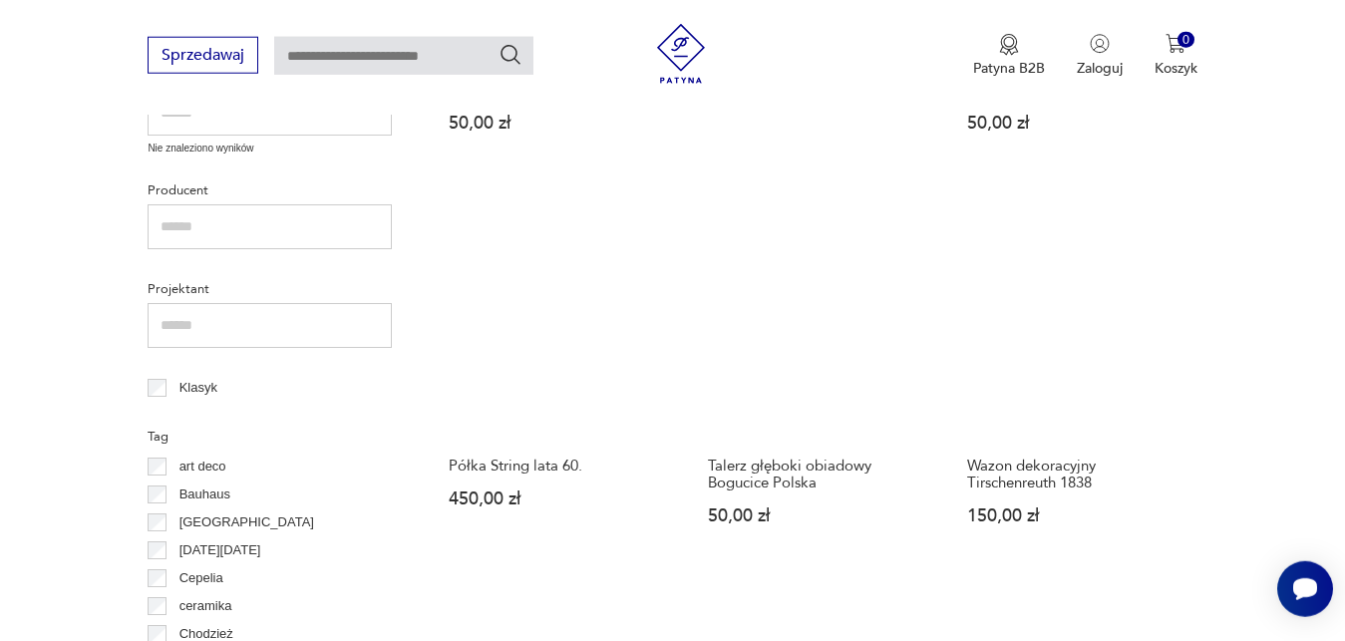
scroll to position [818, 0]
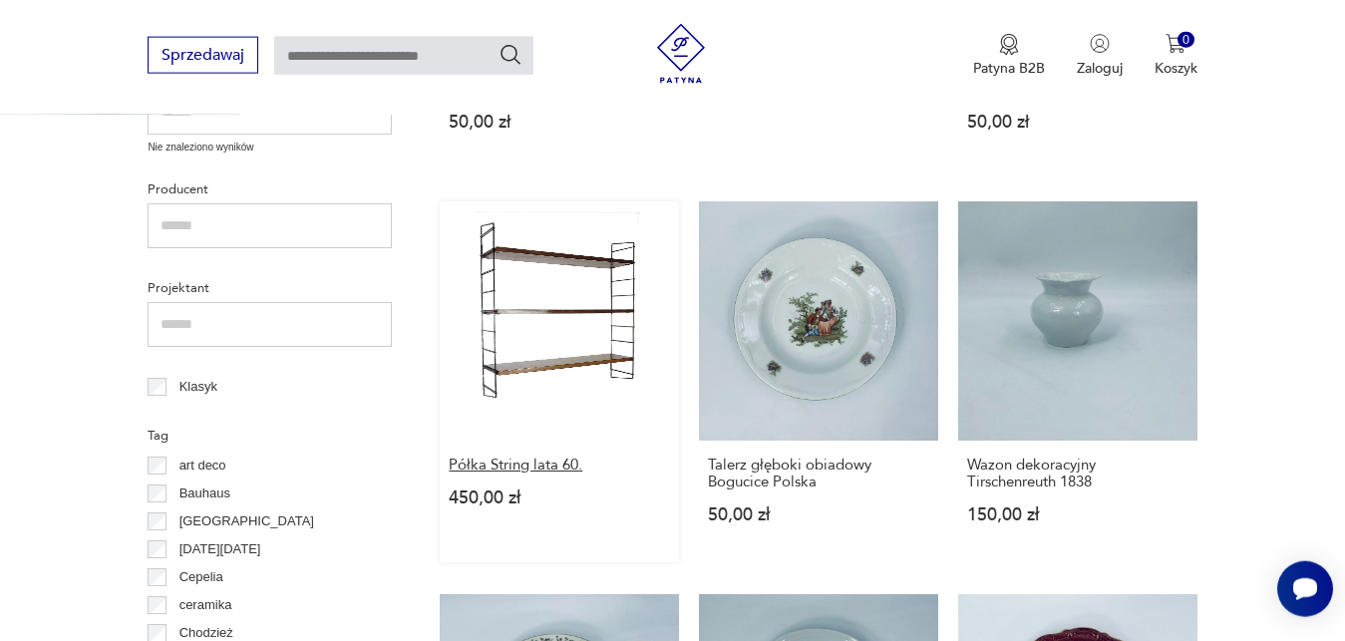
click at [543, 464] on h3 "Półka String lata 60." at bounding box center [559, 465] width 221 height 17
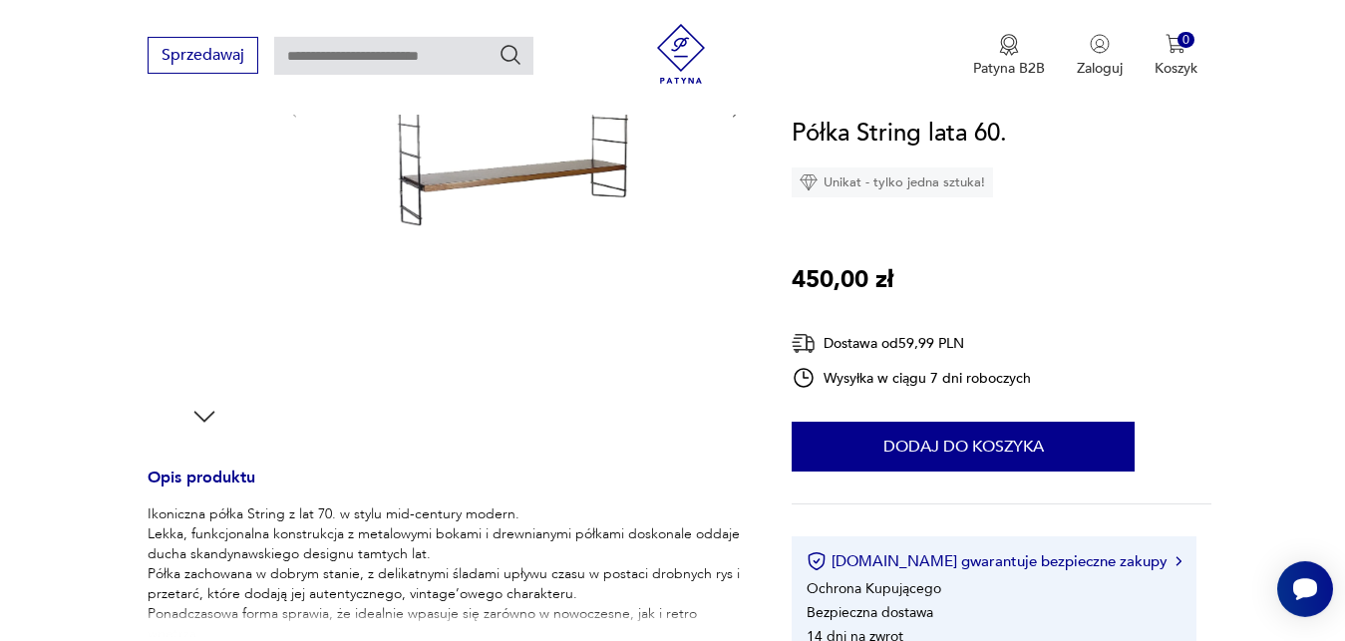
scroll to position [559, 0]
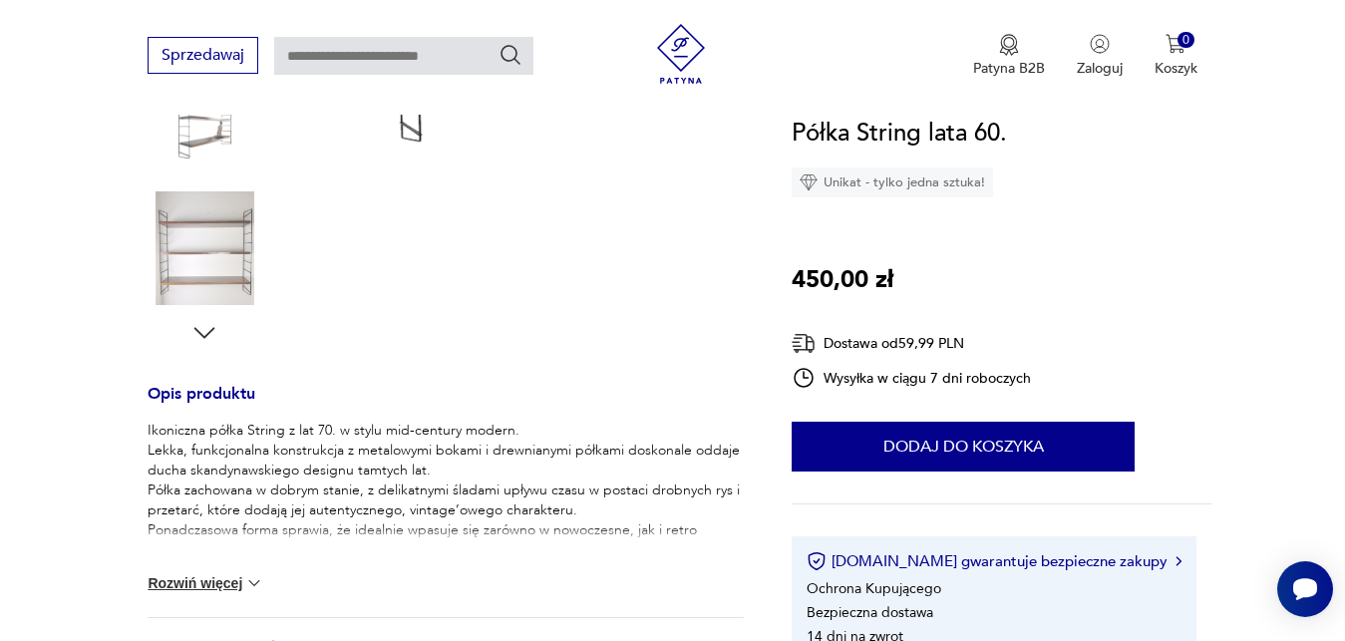
click at [262, 580] on img at bounding box center [254, 583] width 20 height 20
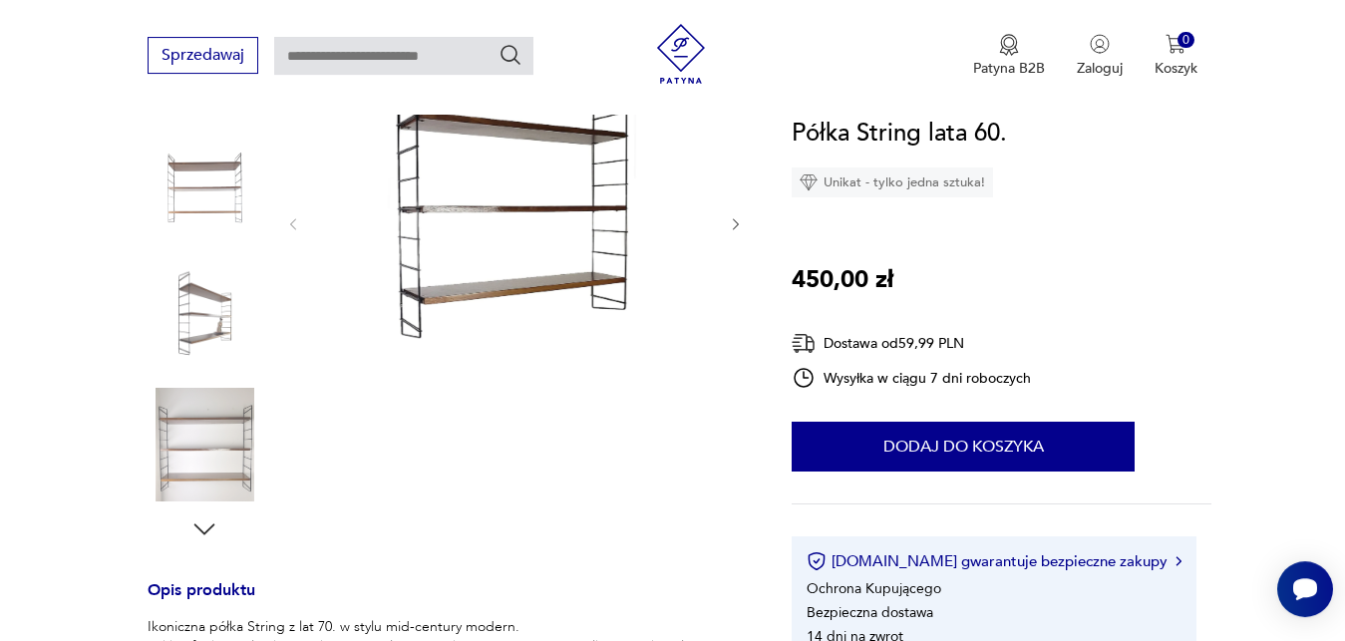
scroll to position [356, 0]
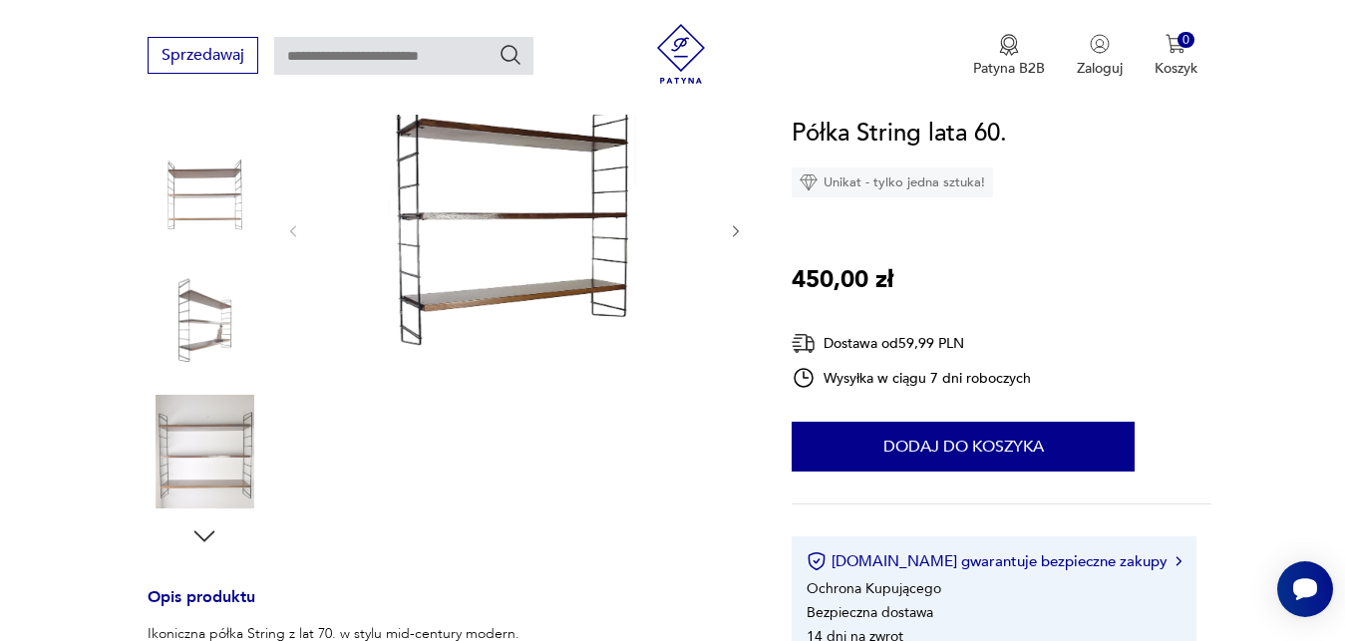
click at [736, 230] on icon "button" at bounding box center [736, 231] width 17 height 17
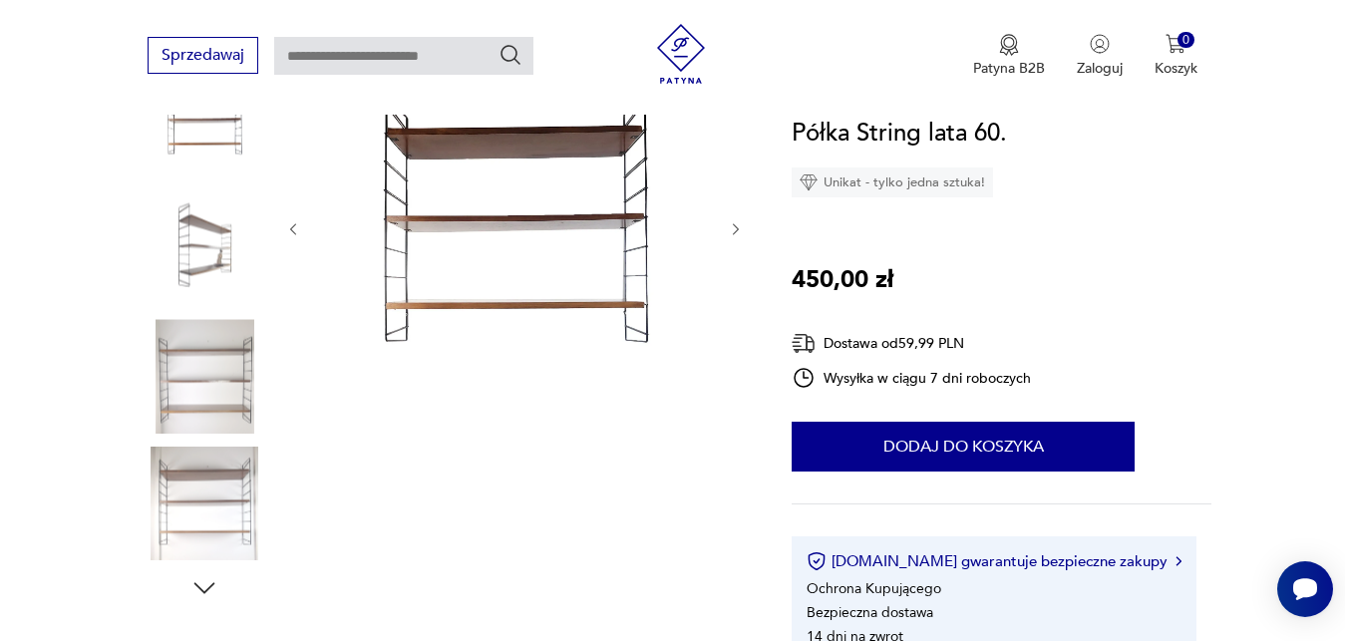
scroll to position [302, 0]
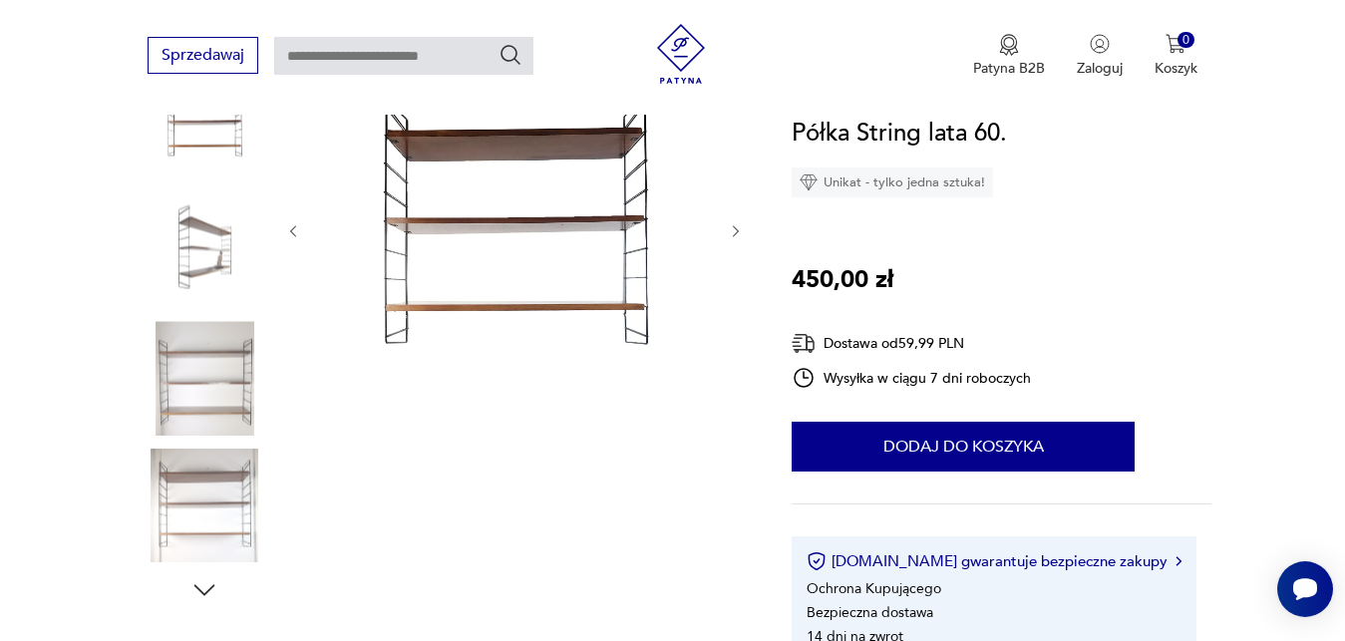
click at [736, 230] on icon "button" at bounding box center [736, 231] width 17 height 17
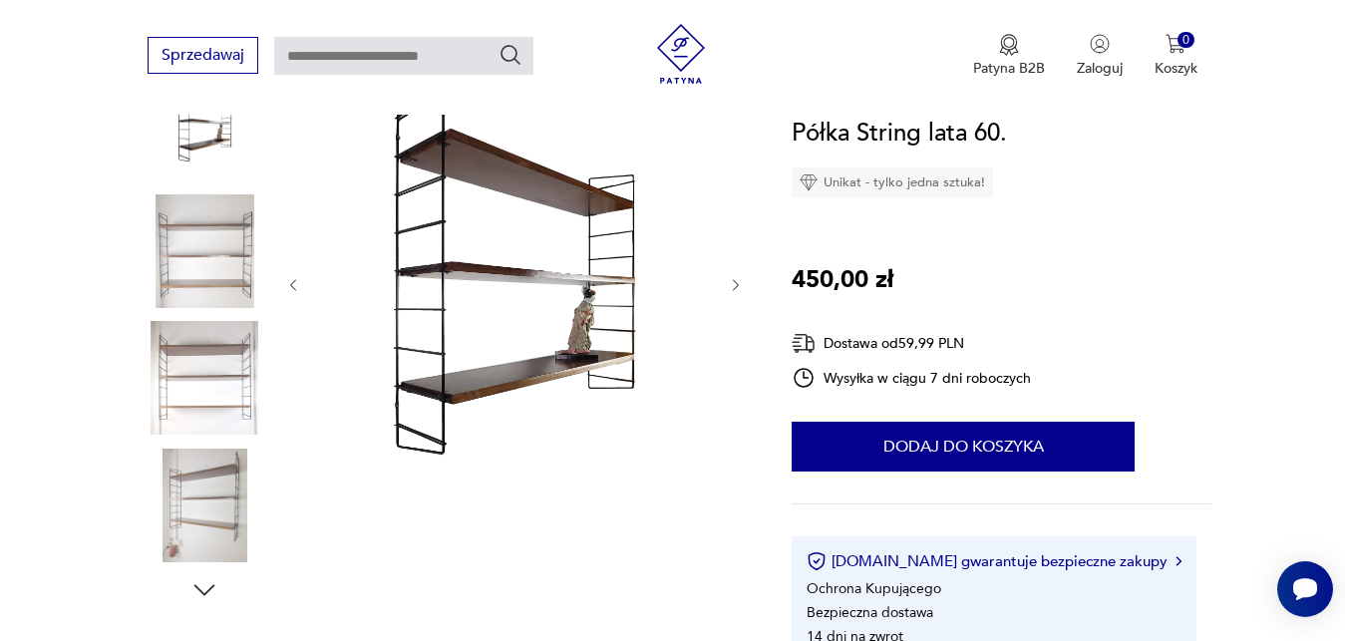
scroll to position [356, 0]
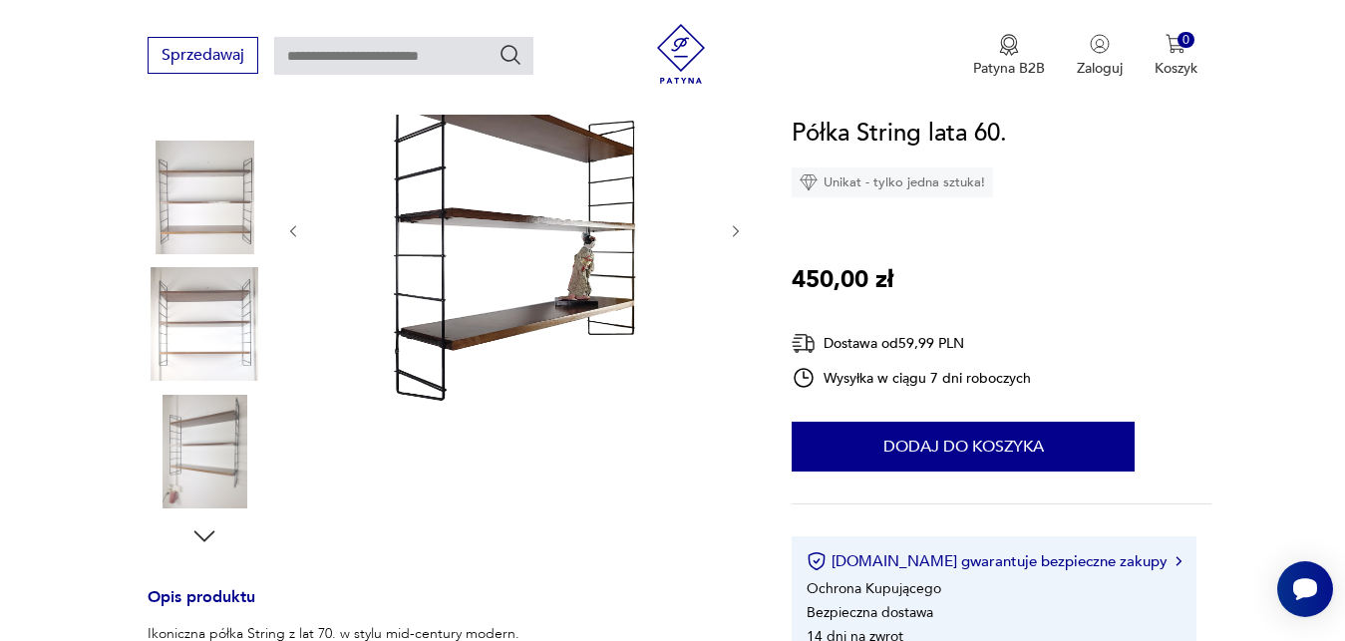
click at [736, 230] on icon "button" at bounding box center [736, 231] width 17 height 17
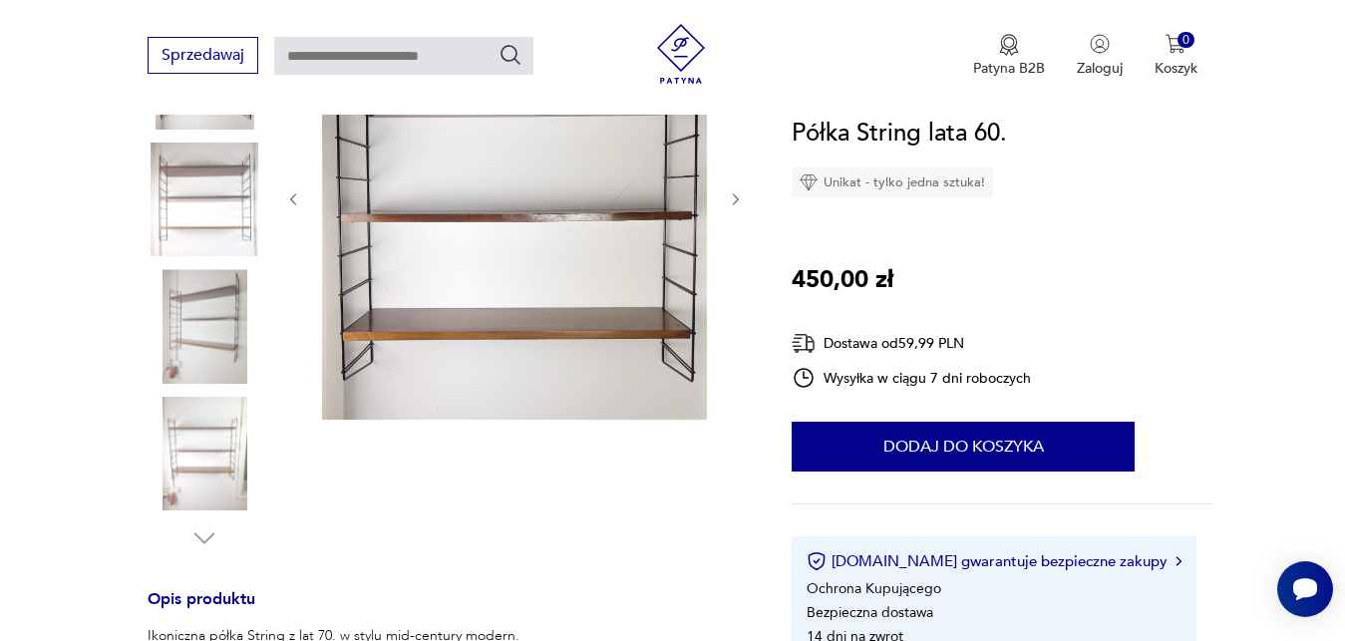
scroll to position [322, 0]
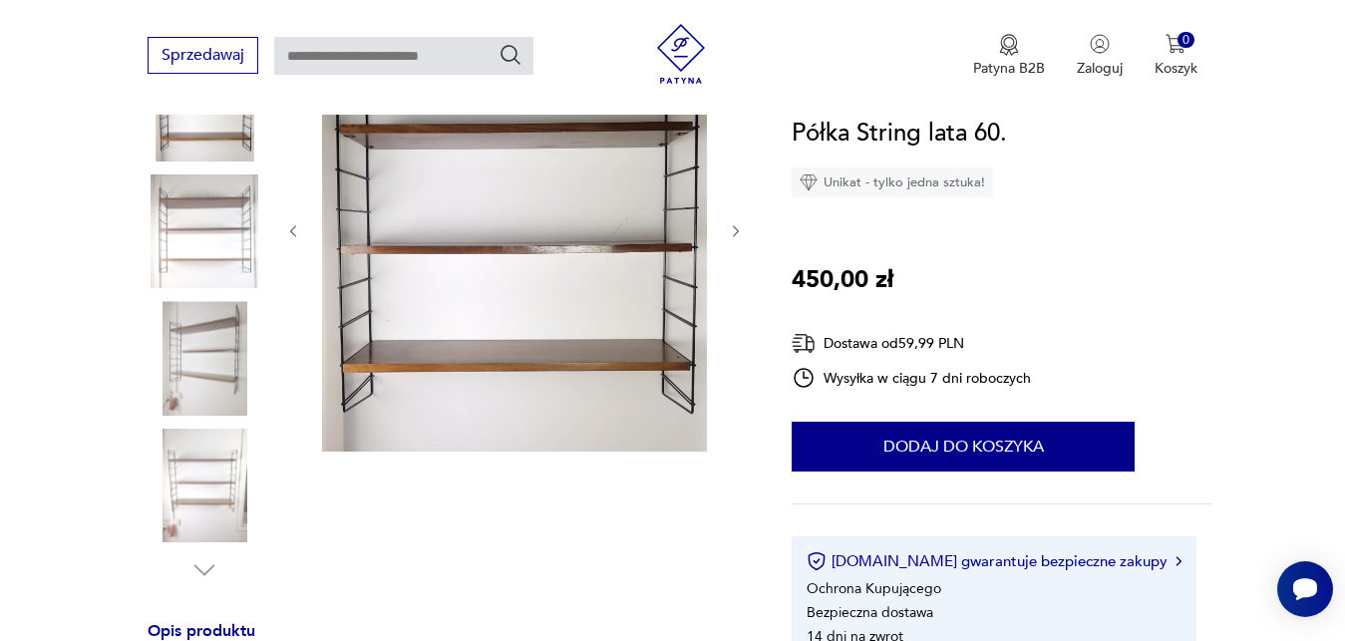
click at [736, 230] on icon "button" at bounding box center [736, 231] width 17 height 17
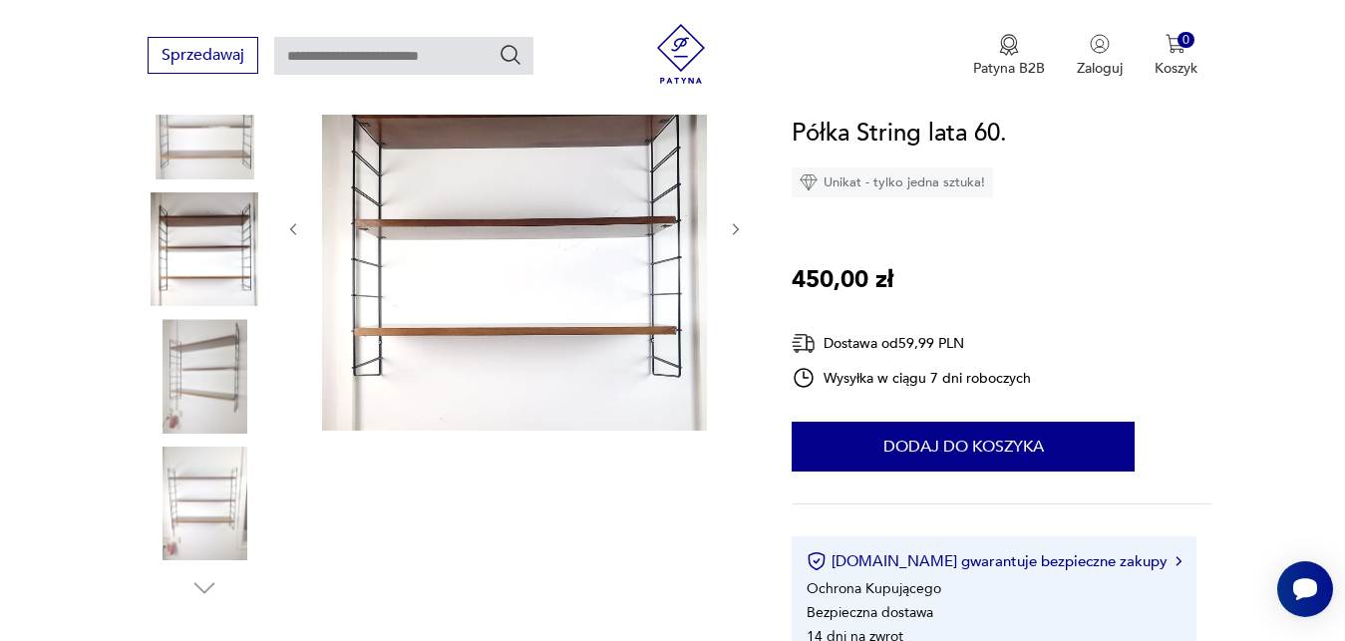
scroll to position [302, 0]
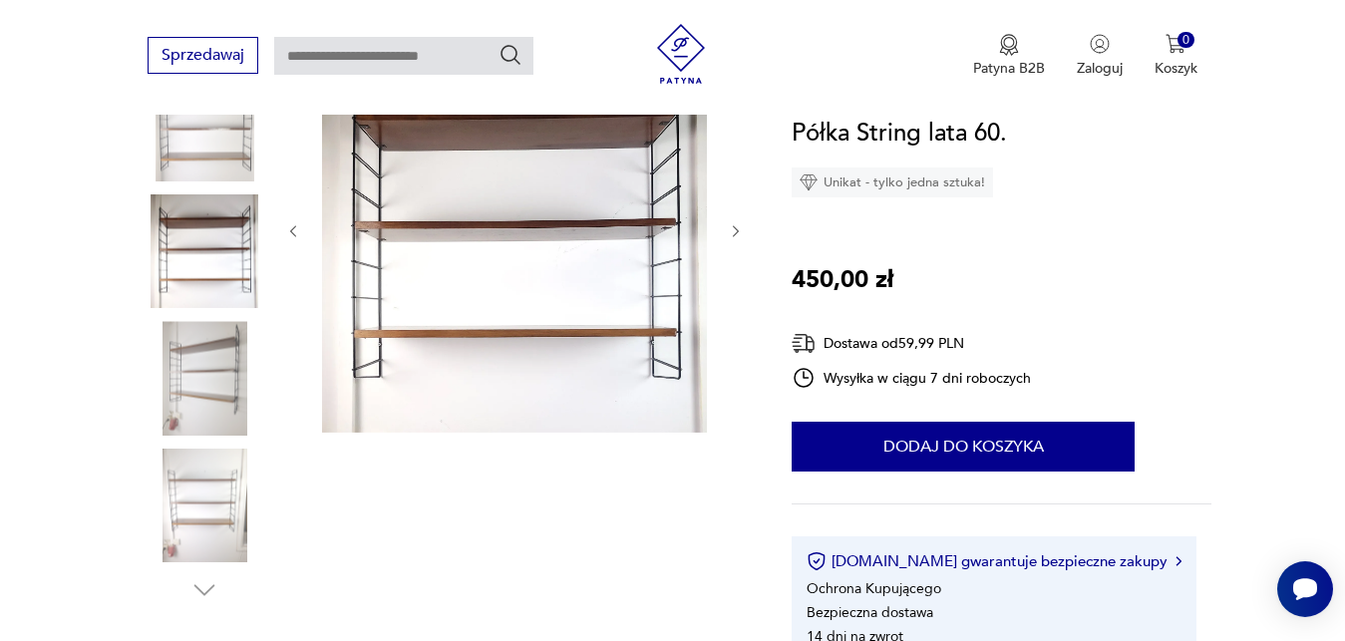
click at [736, 230] on icon "button" at bounding box center [736, 231] width 17 height 17
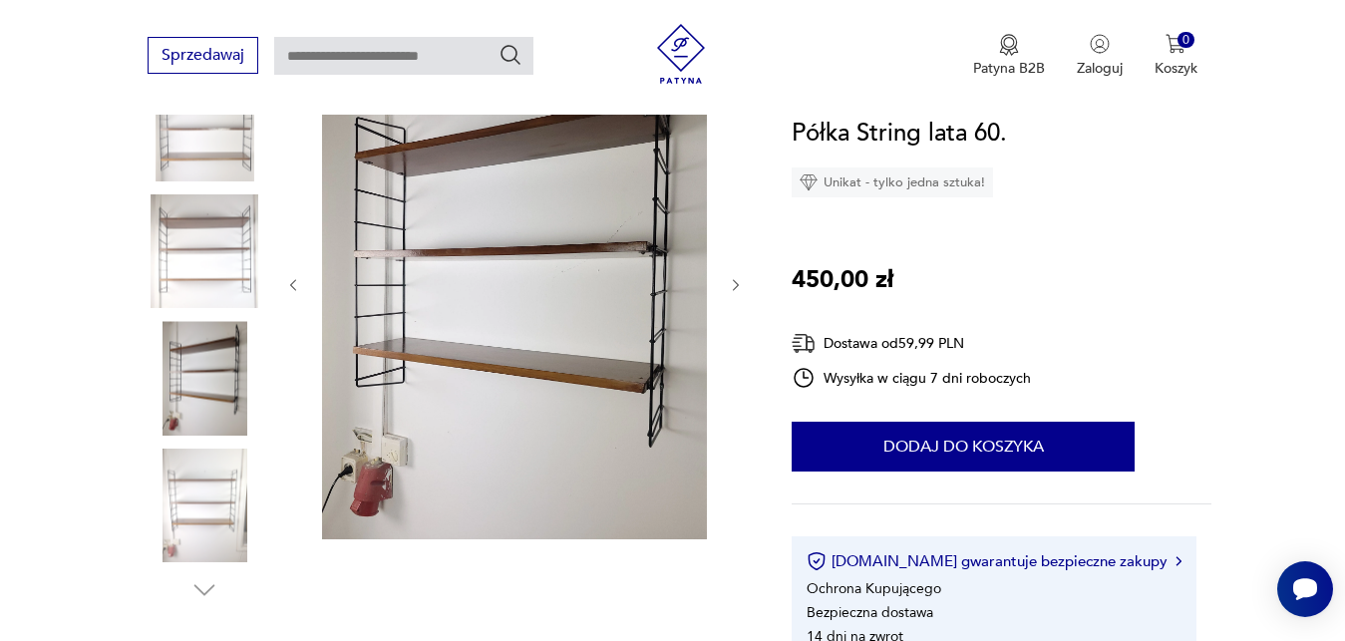
click at [736, 230] on div at bounding box center [514, 285] width 459 height 516
click at [735, 281] on icon "button" at bounding box center [736, 285] width 6 height 12
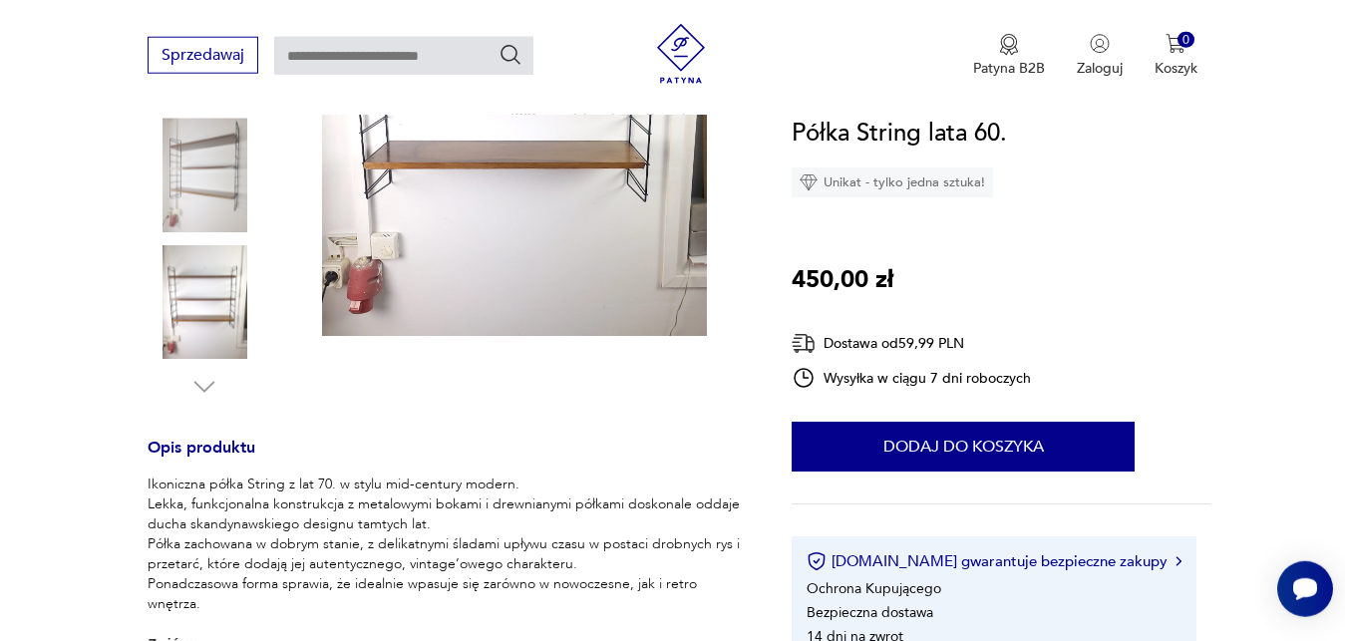
scroll to position [556, 0]
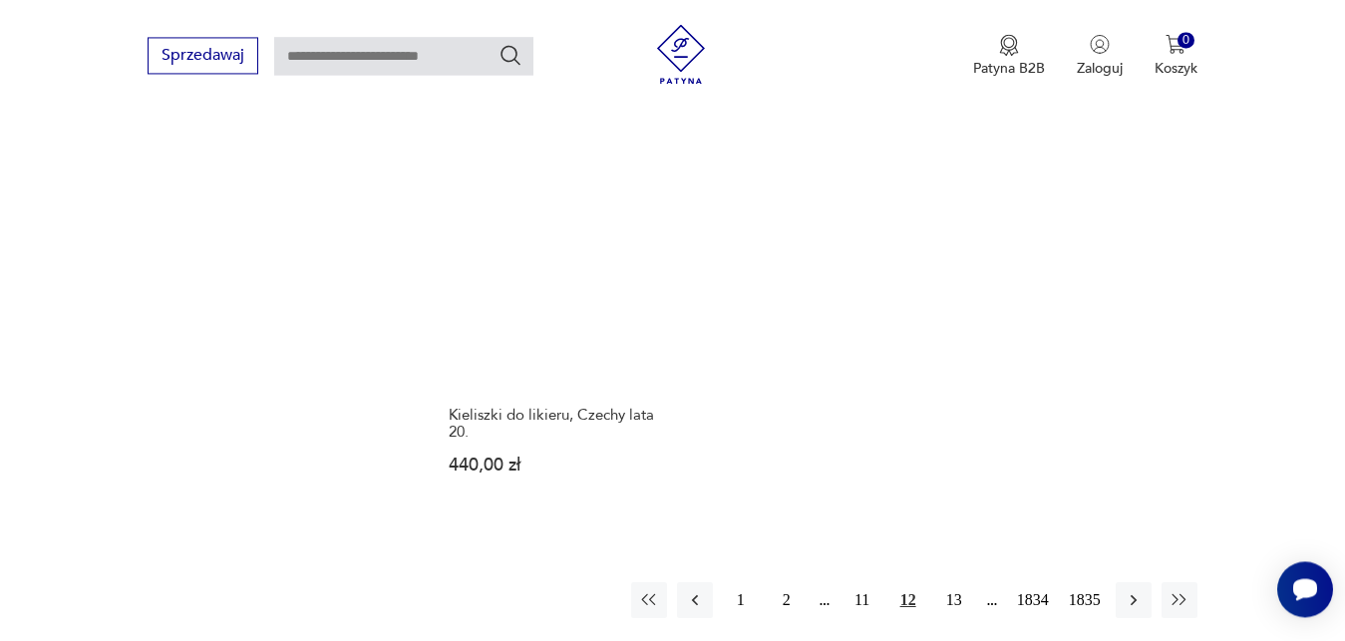
scroll to position [2462, 0]
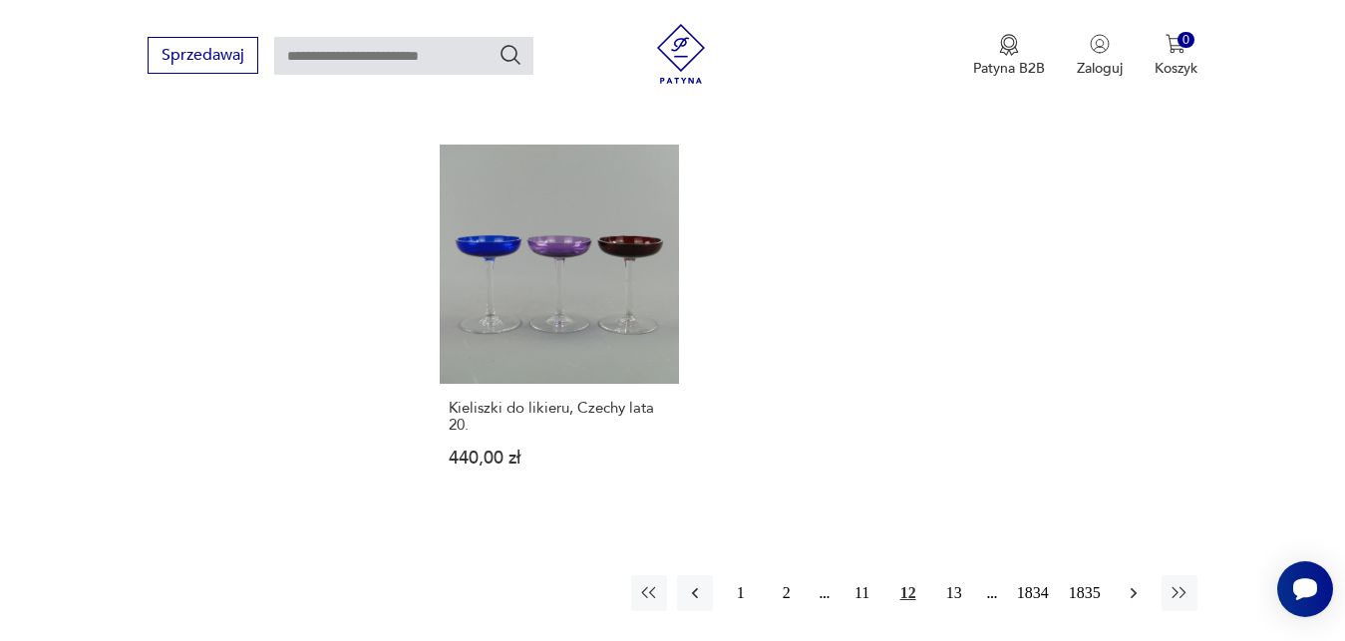
click at [1131, 587] on icon "button" at bounding box center [1134, 593] width 20 height 20
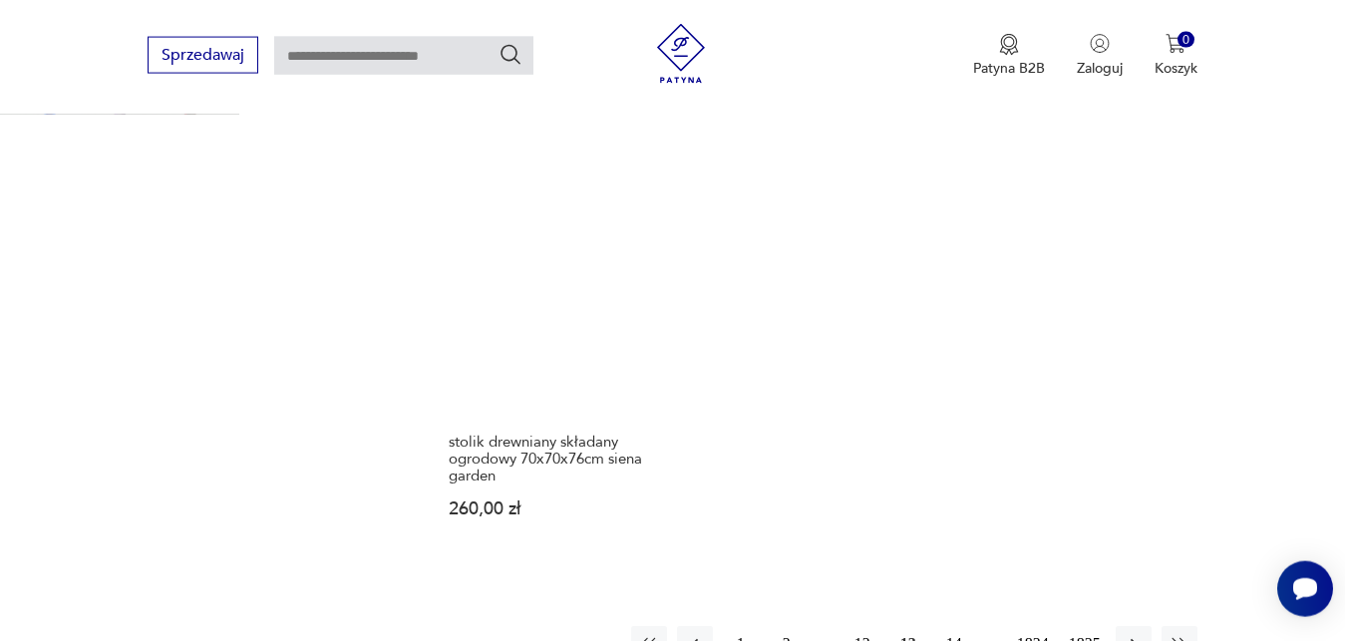
scroll to position [2597, 0]
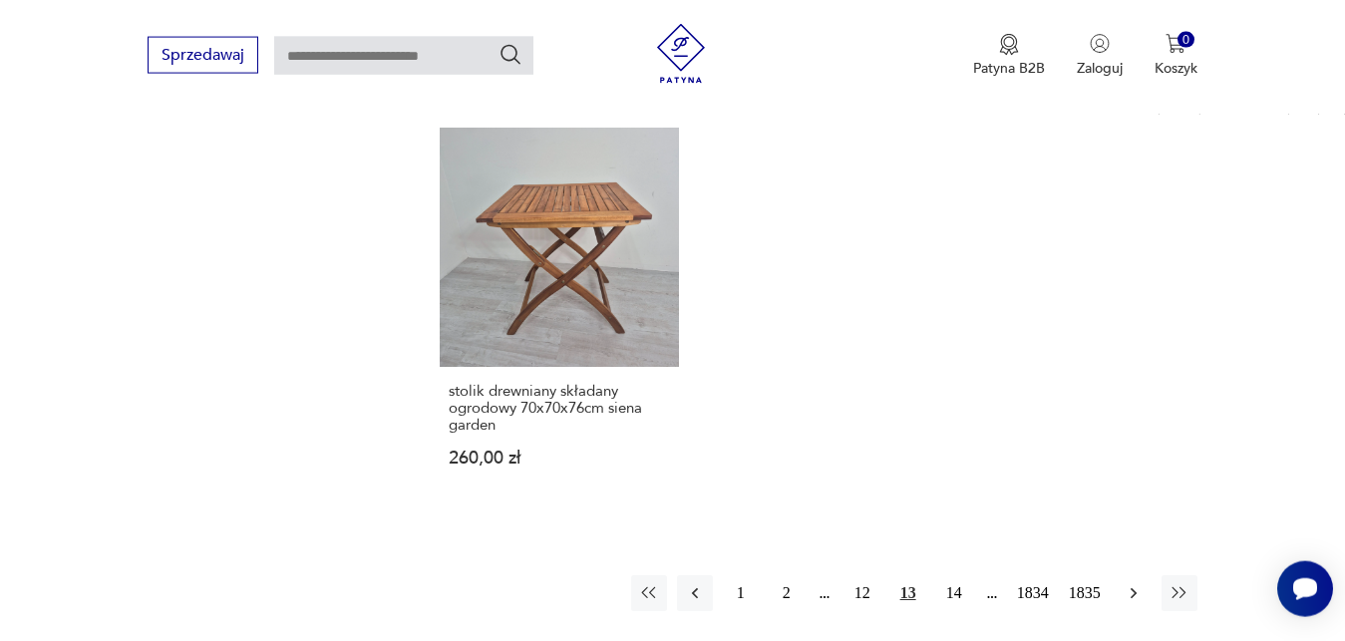
click at [1138, 583] on icon "button" at bounding box center [1134, 593] width 20 height 20
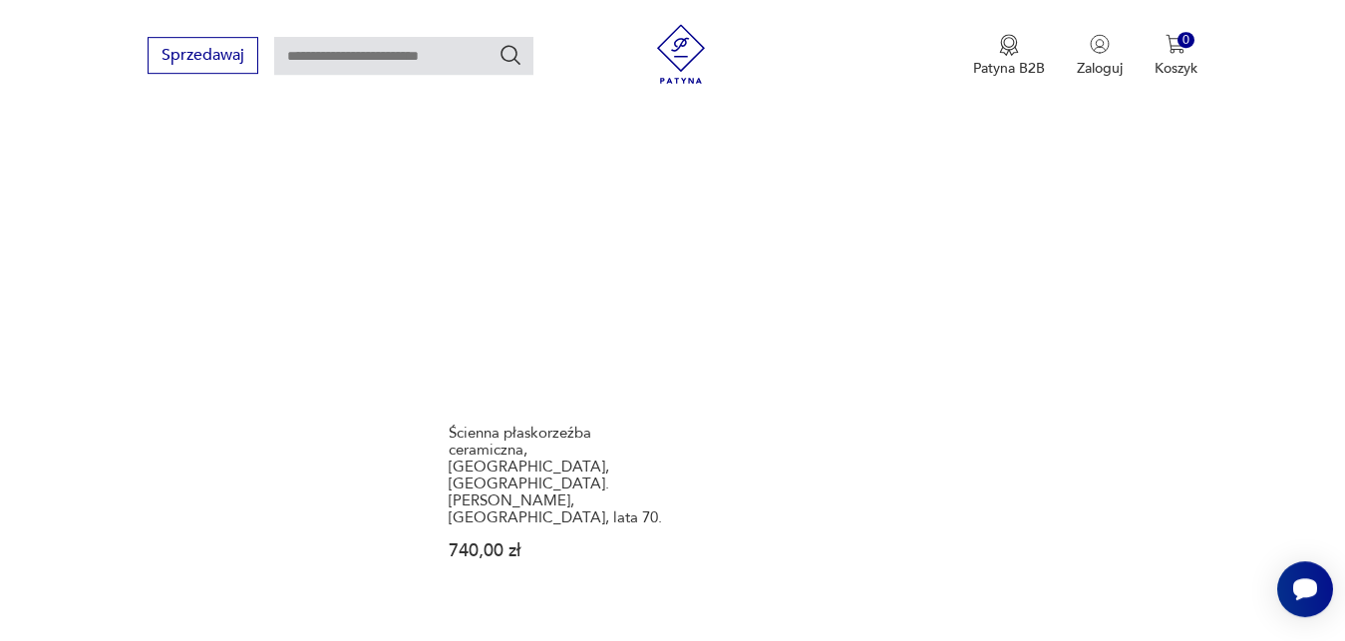
scroll to position [2597, 0]
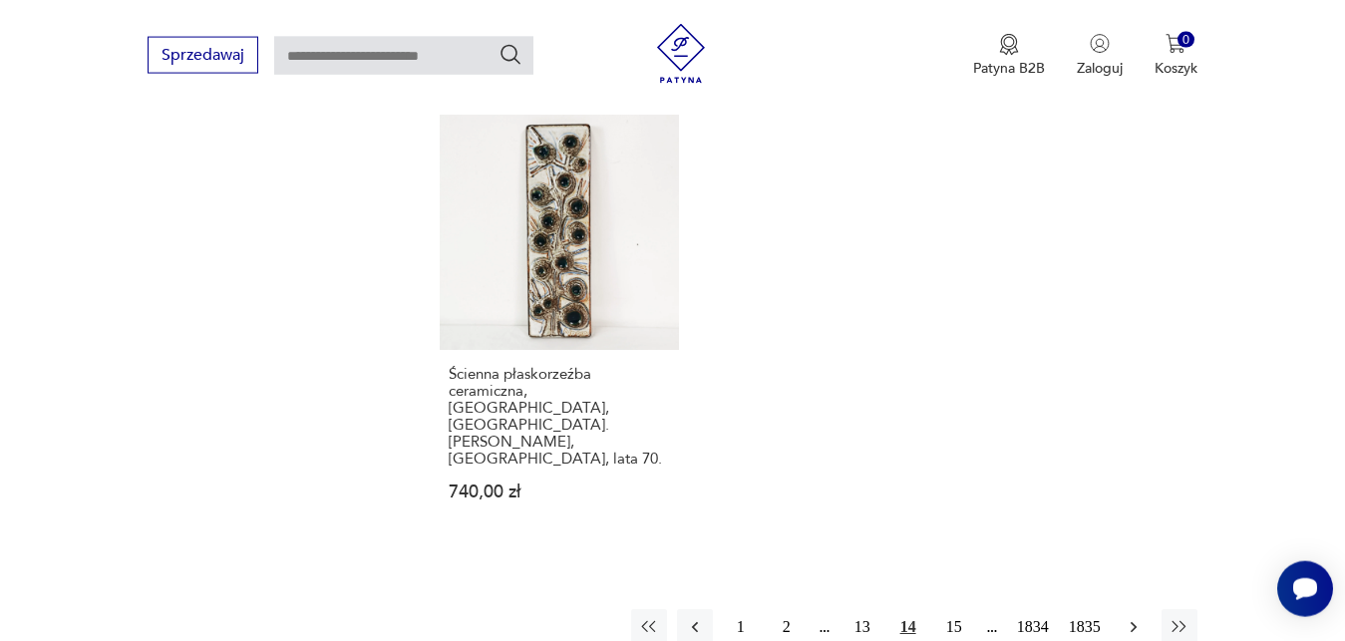
click at [1132, 617] on icon "button" at bounding box center [1134, 627] width 20 height 20
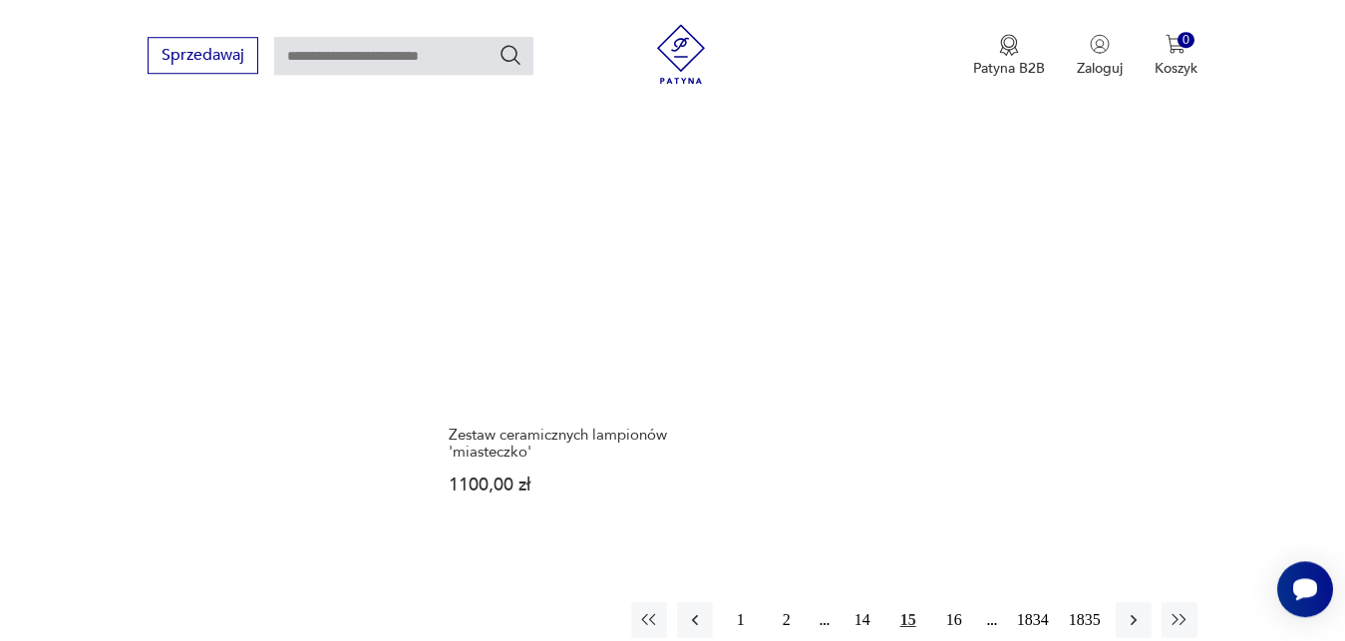
scroll to position [2597, 0]
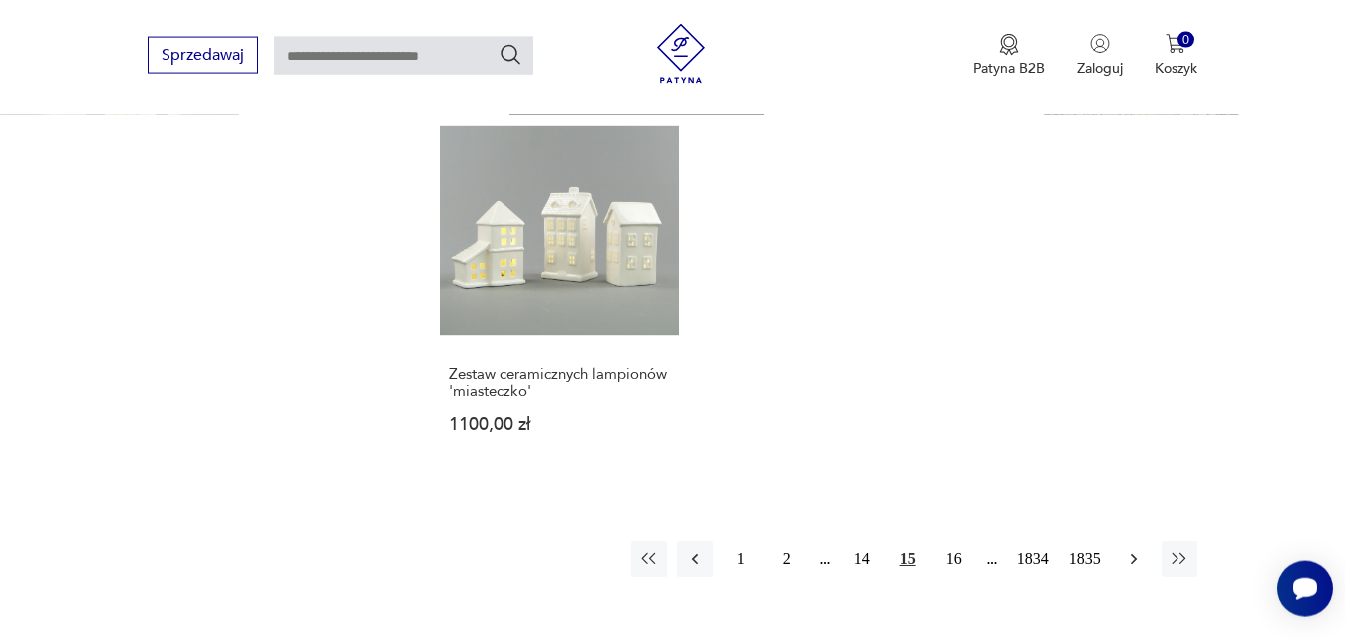
click at [1138, 549] on icon "button" at bounding box center [1134, 559] width 20 height 20
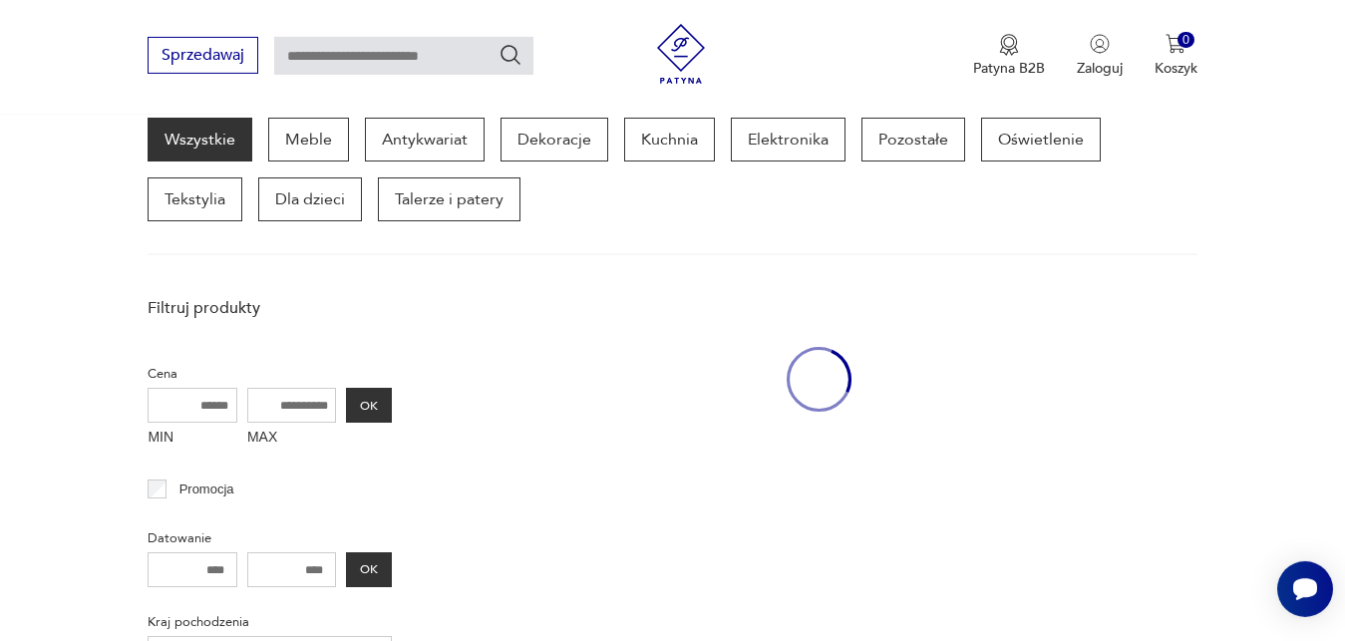
scroll to position [258, 0]
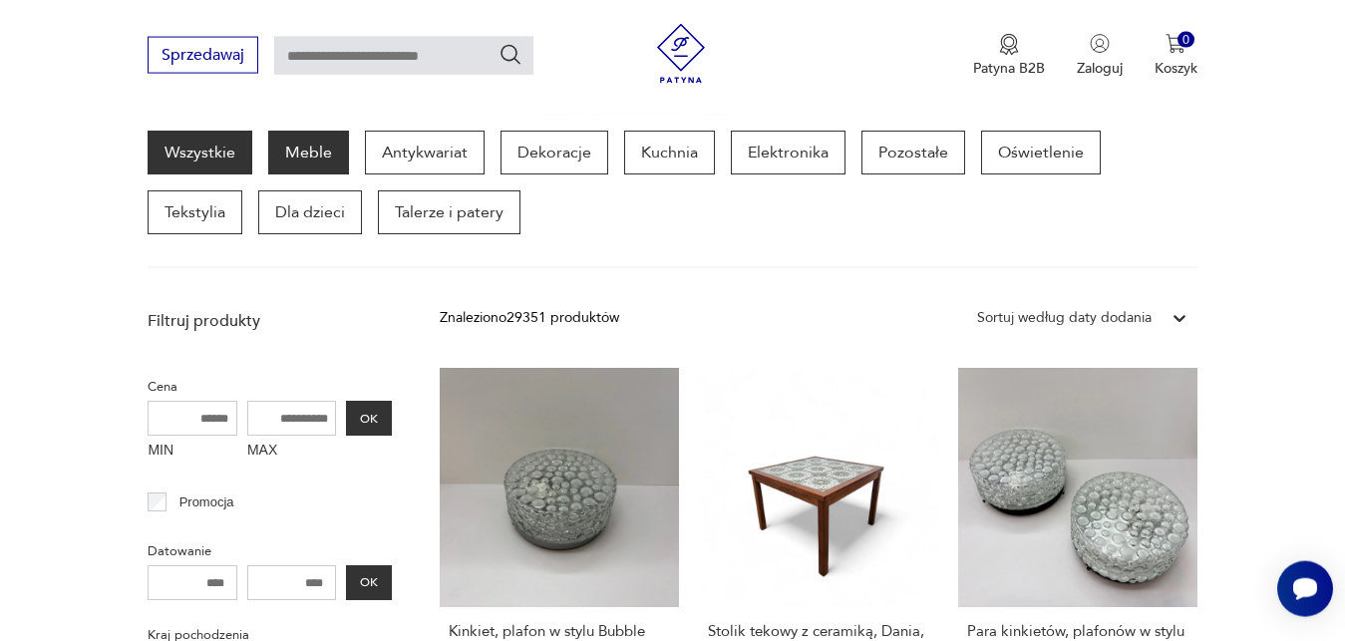
click at [321, 153] on p "Meble" at bounding box center [308, 153] width 81 height 44
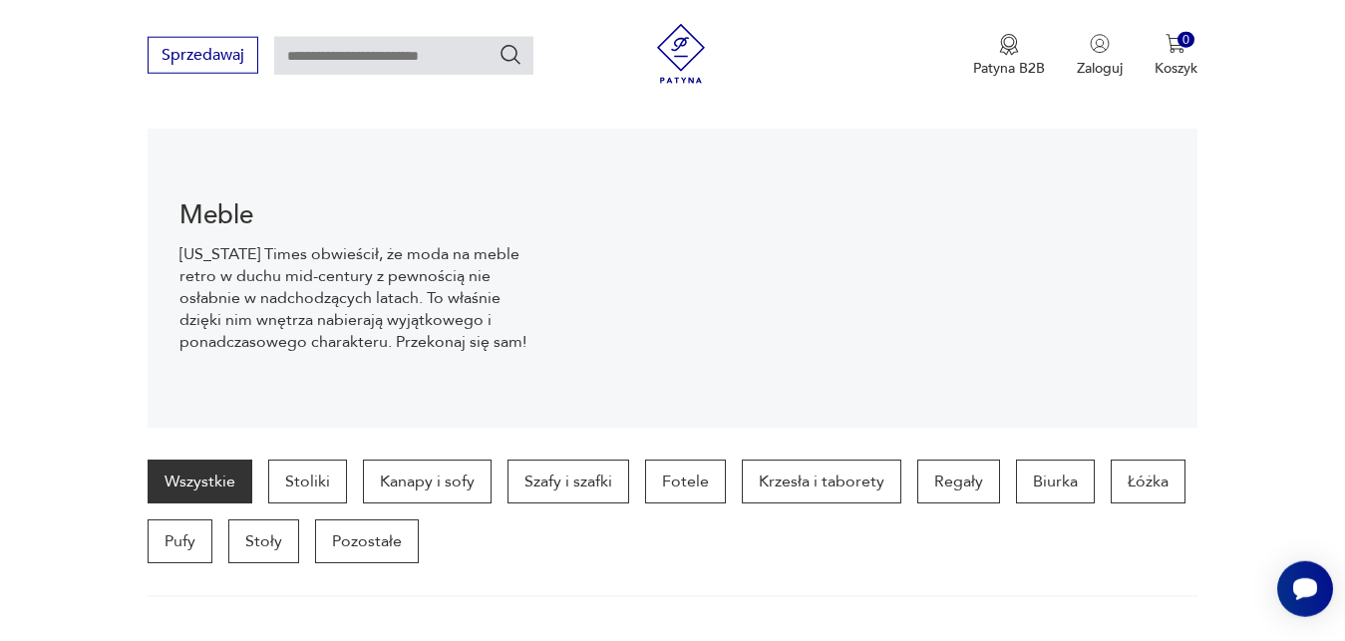
scroll to position [198, 0]
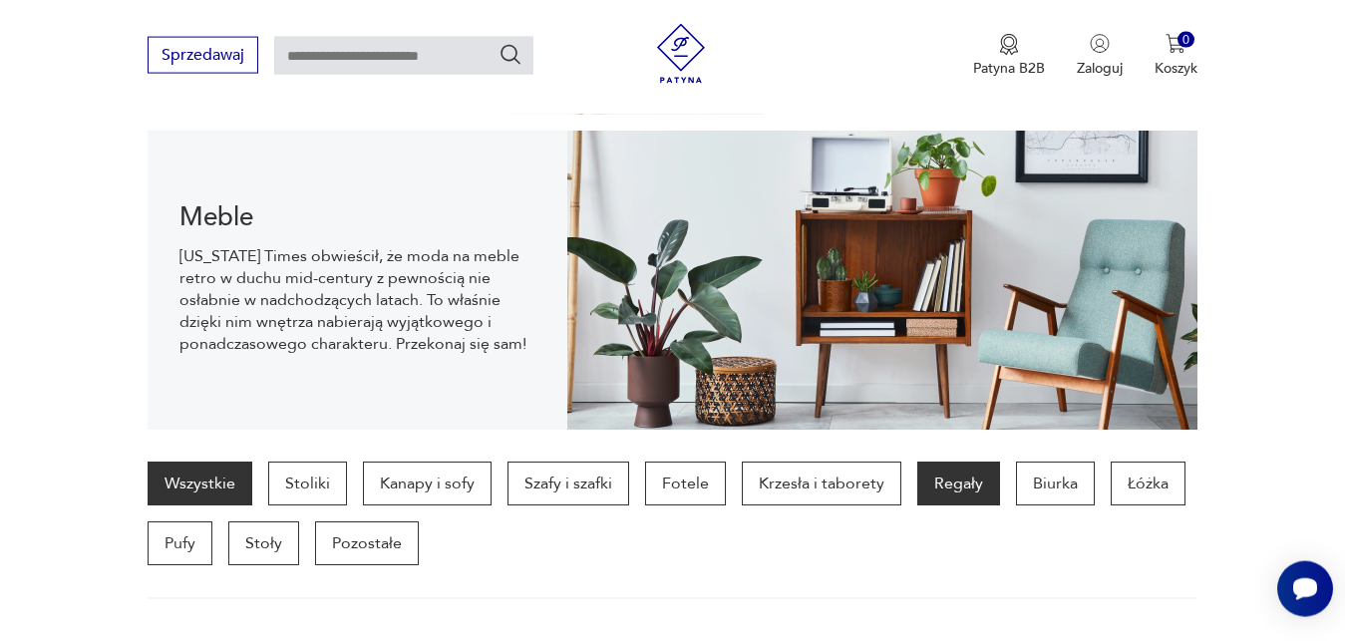
click at [938, 484] on p "Regały" at bounding box center [958, 484] width 83 height 44
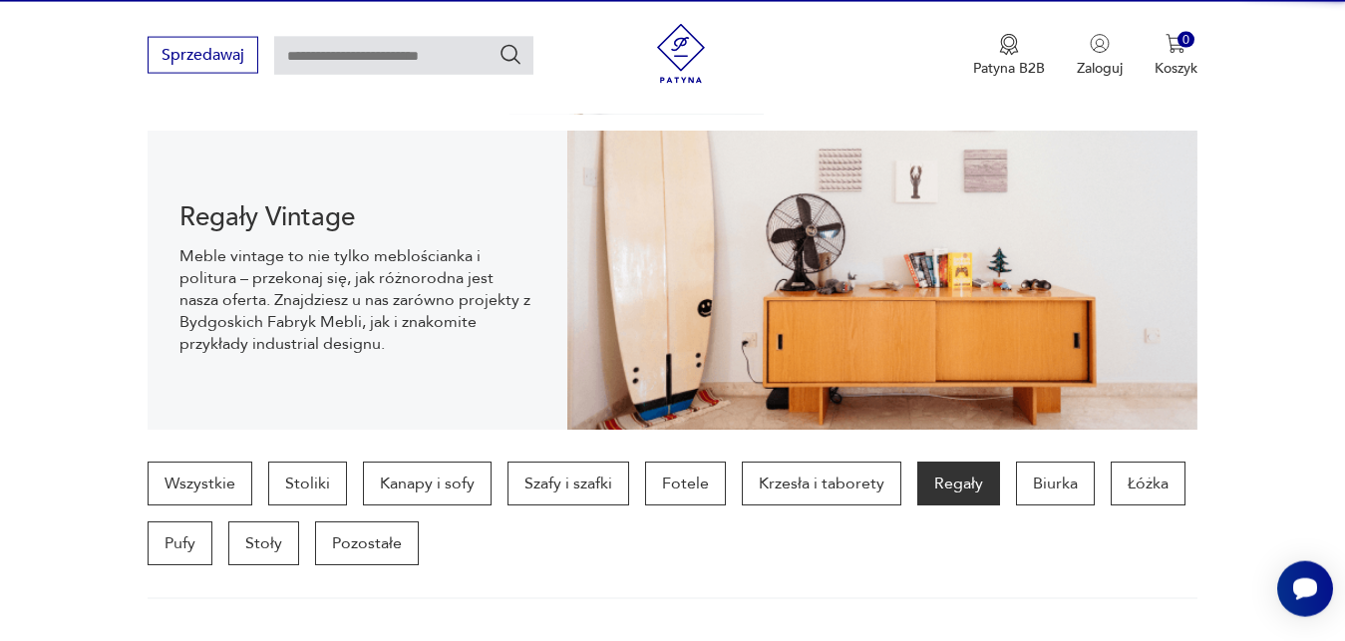
scroll to position [529, 0]
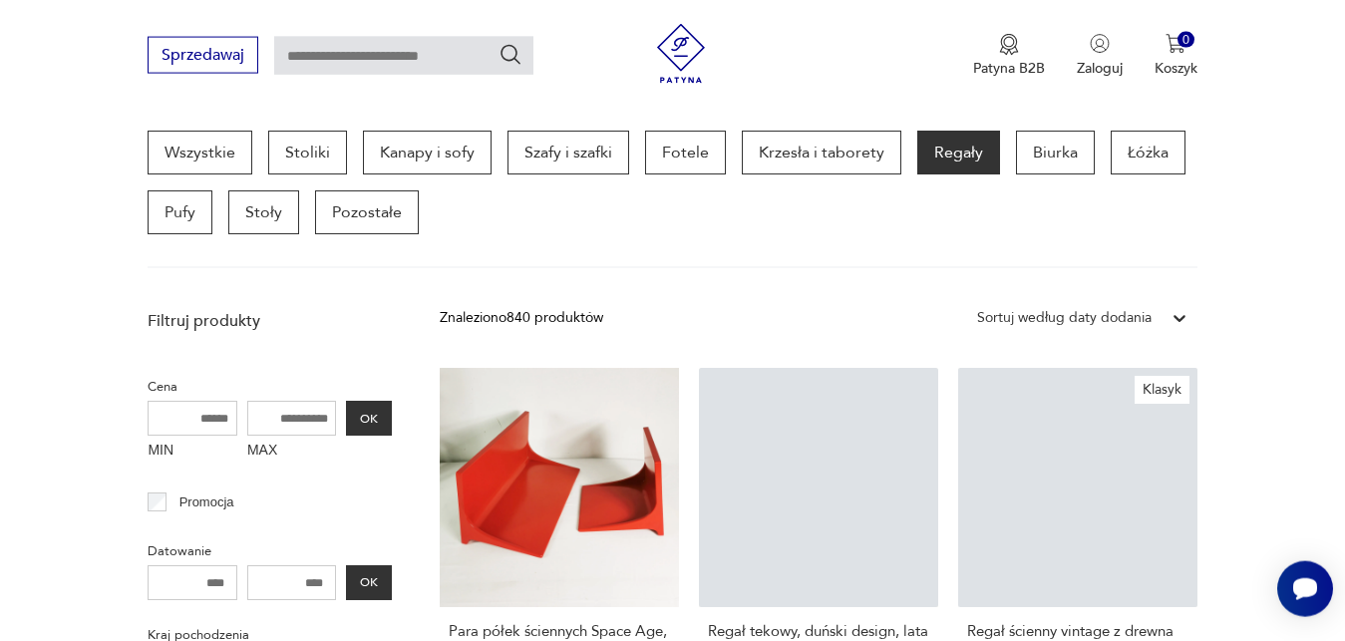
click at [1180, 317] on icon at bounding box center [1180, 318] width 20 height 20
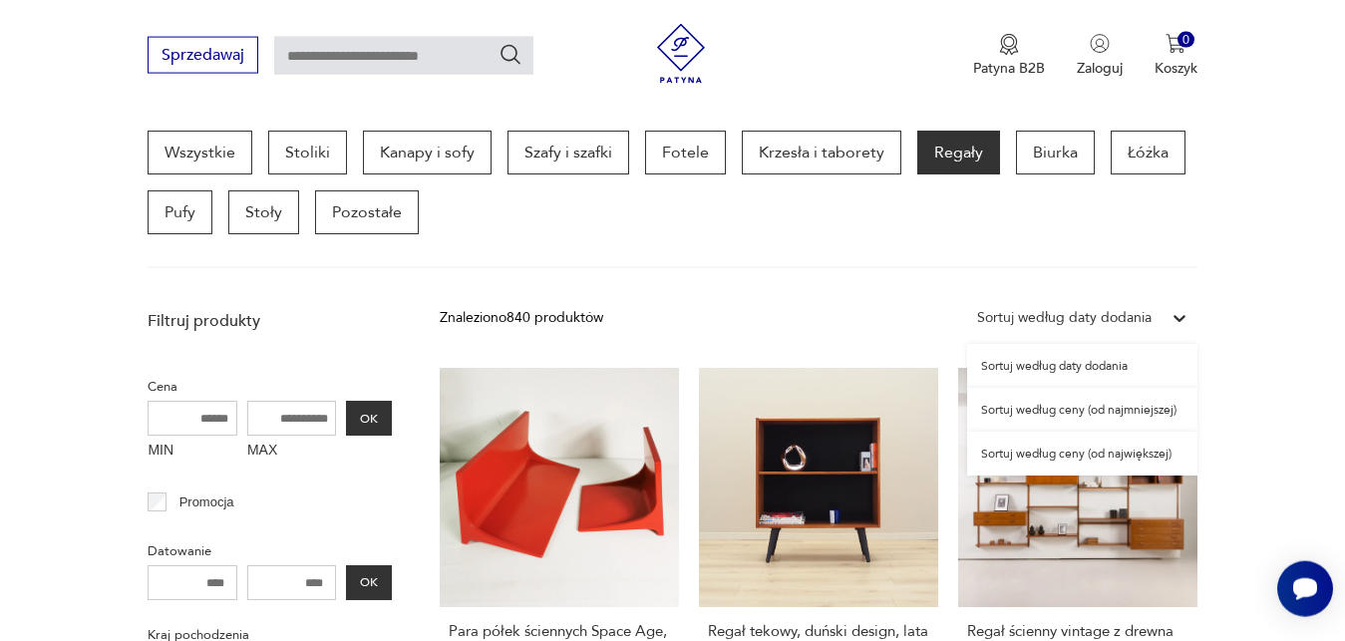
click at [1166, 413] on div "Sortuj według ceny (od najmniejszej)" at bounding box center [1082, 410] width 230 height 44
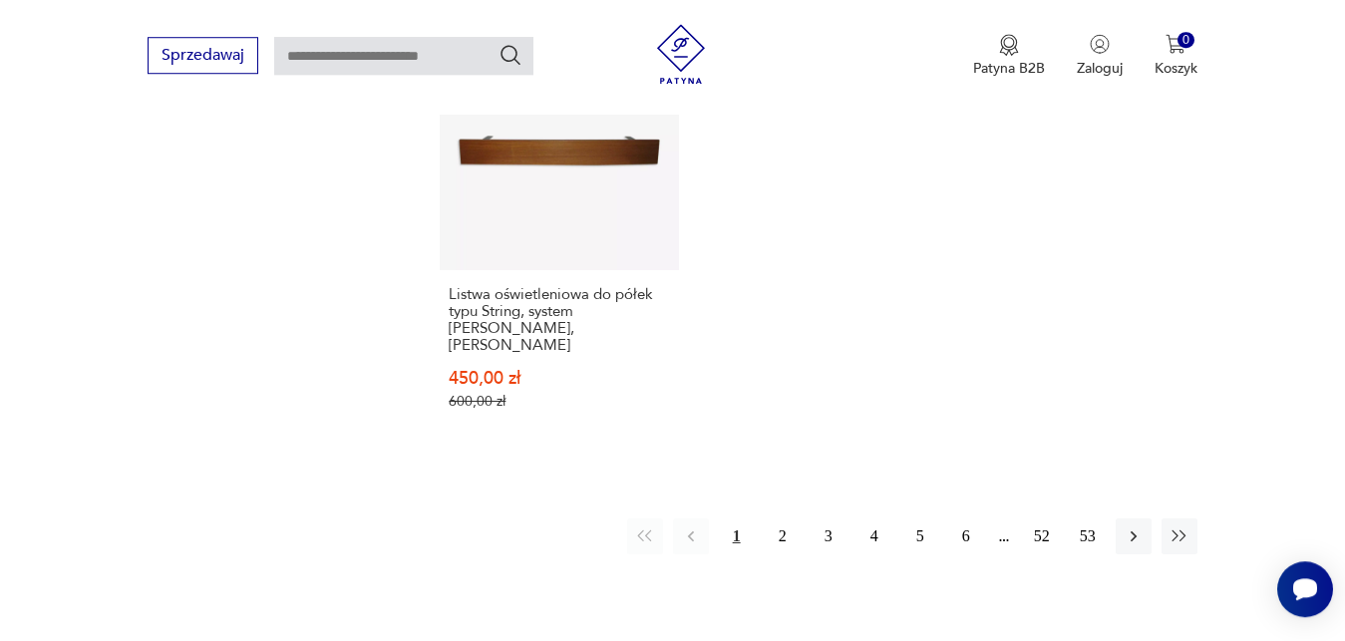
scroll to position [2970, 0]
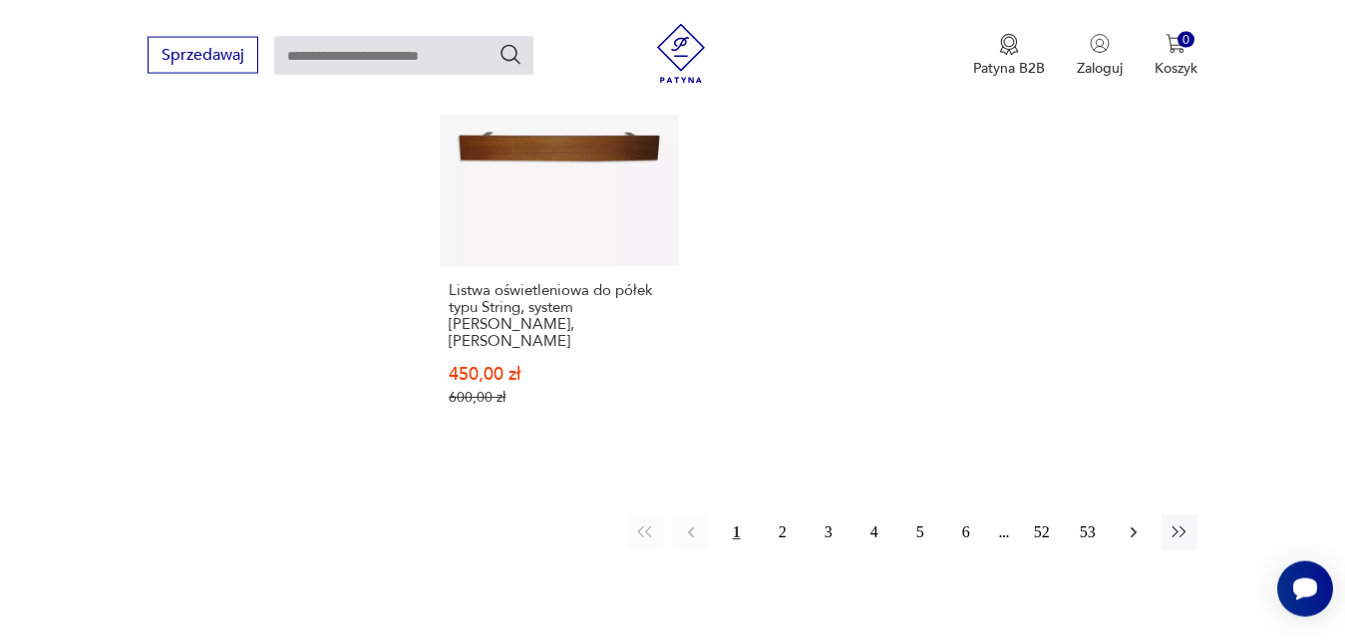
click at [1132, 526] on icon "button" at bounding box center [1133, 531] width 6 height 11
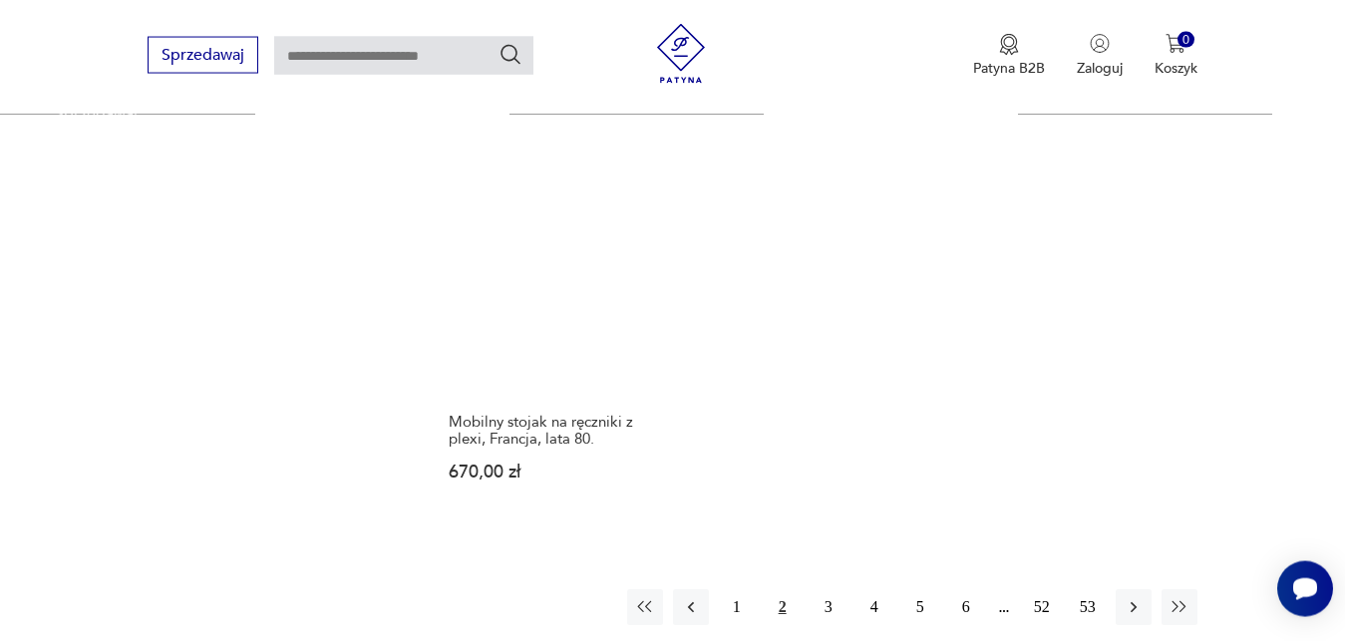
scroll to position [2869, 0]
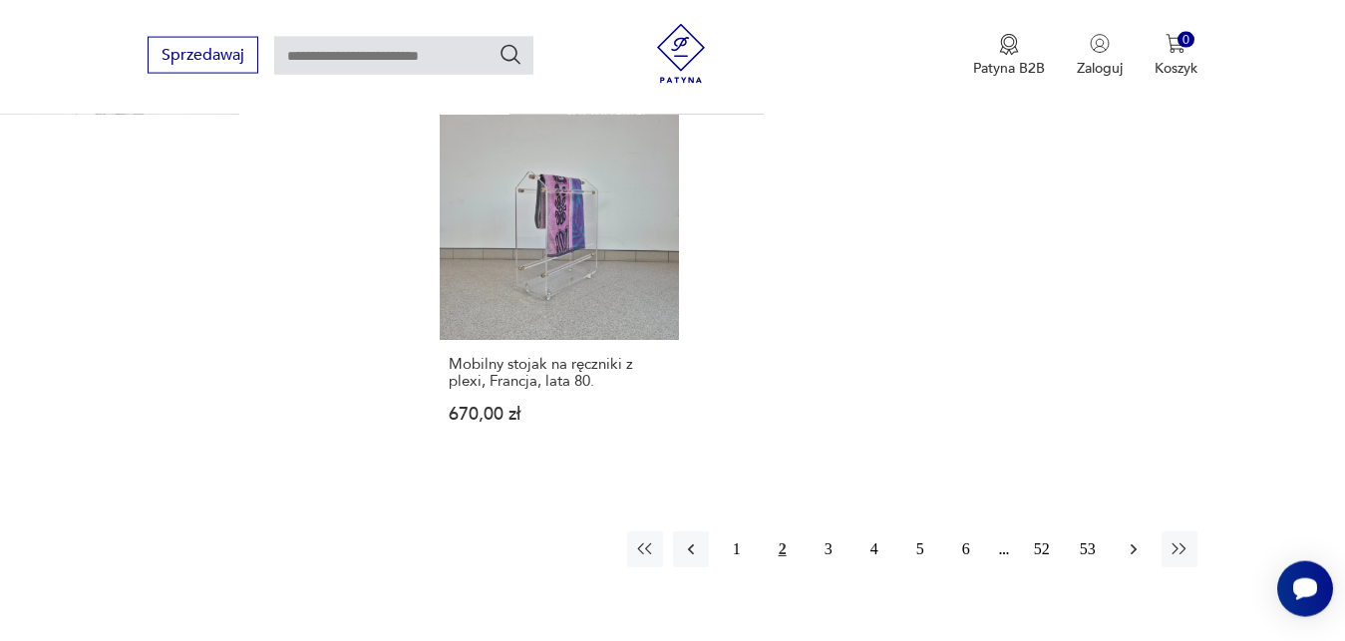
click at [1133, 548] on icon "button" at bounding box center [1134, 549] width 20 height 20
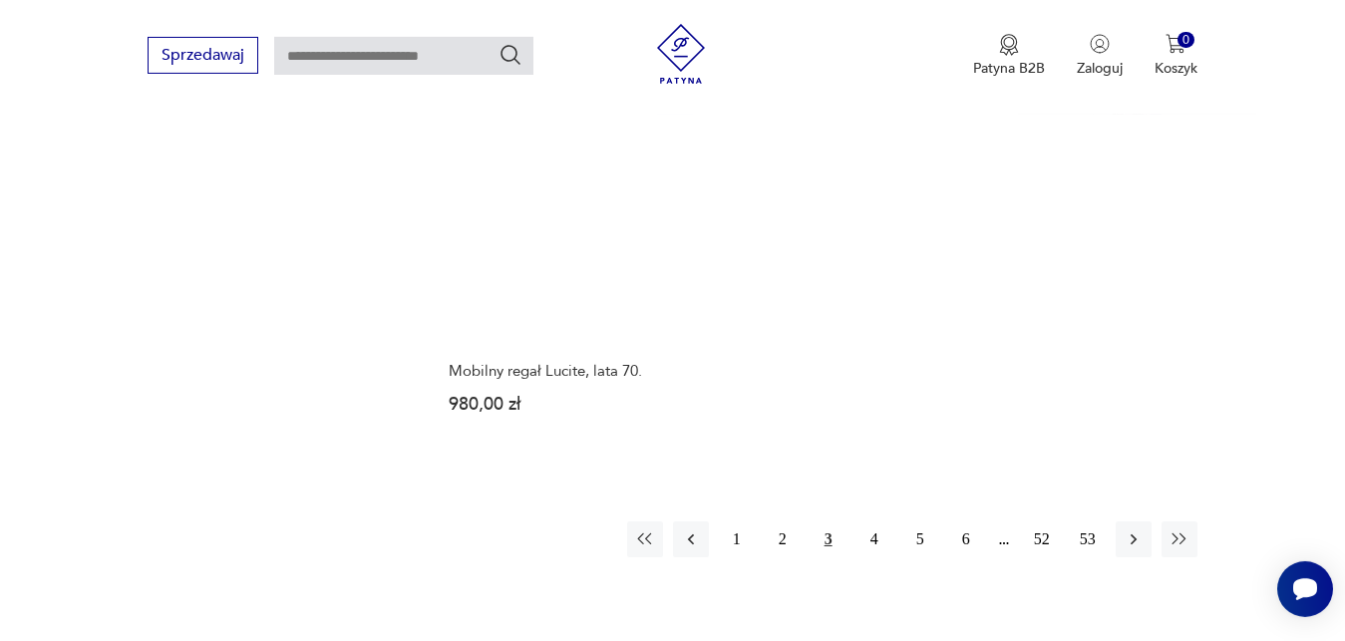
scroll to position [2902, 0]
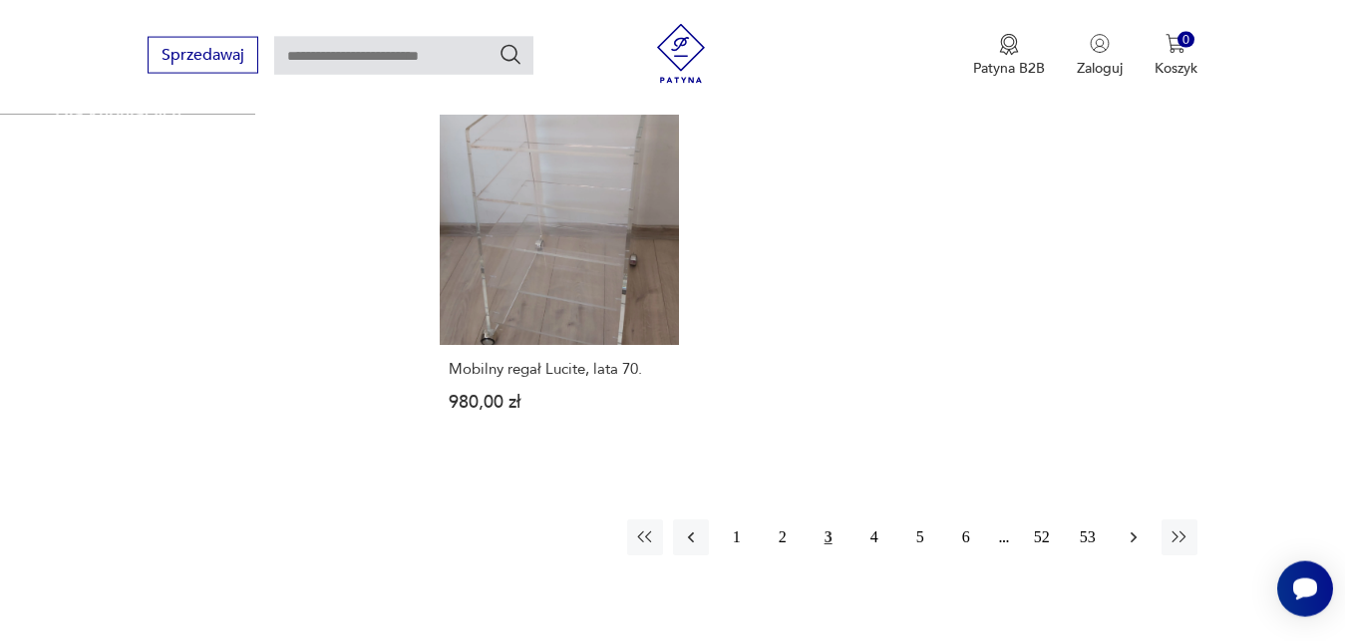
click at [1133, 527] on icon "button" at bounding box center [1134, 537] width 20 height 20
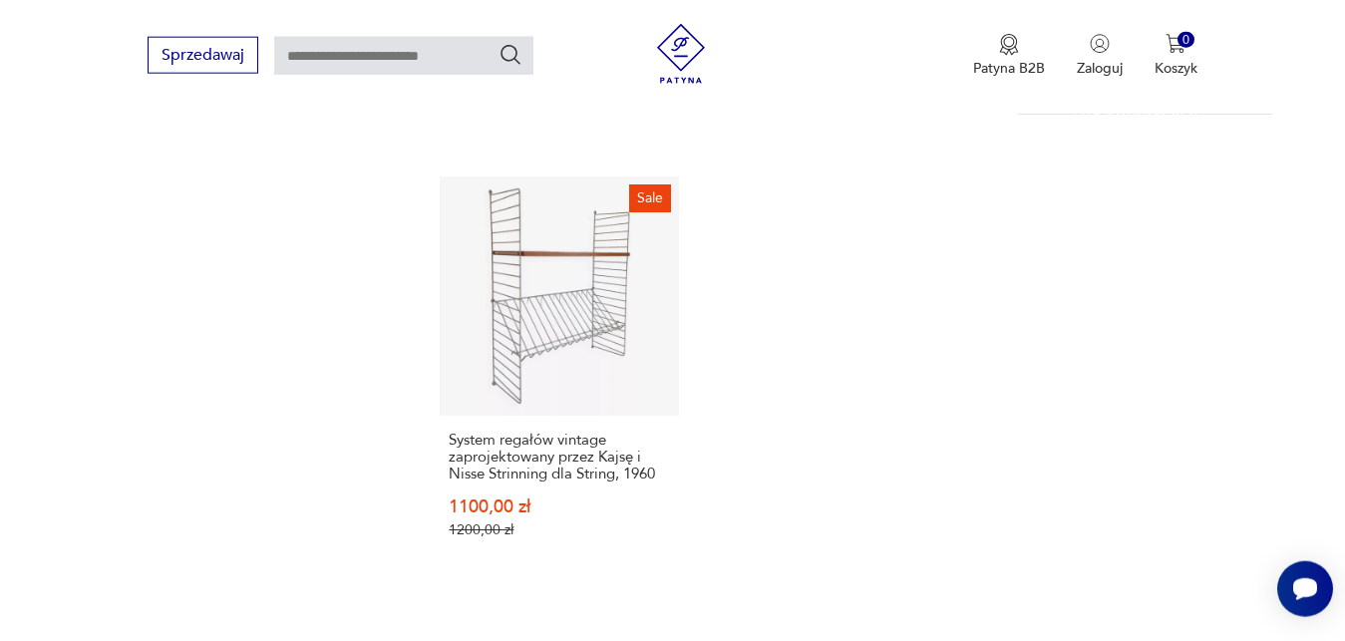
scroll to position [2818, 0]
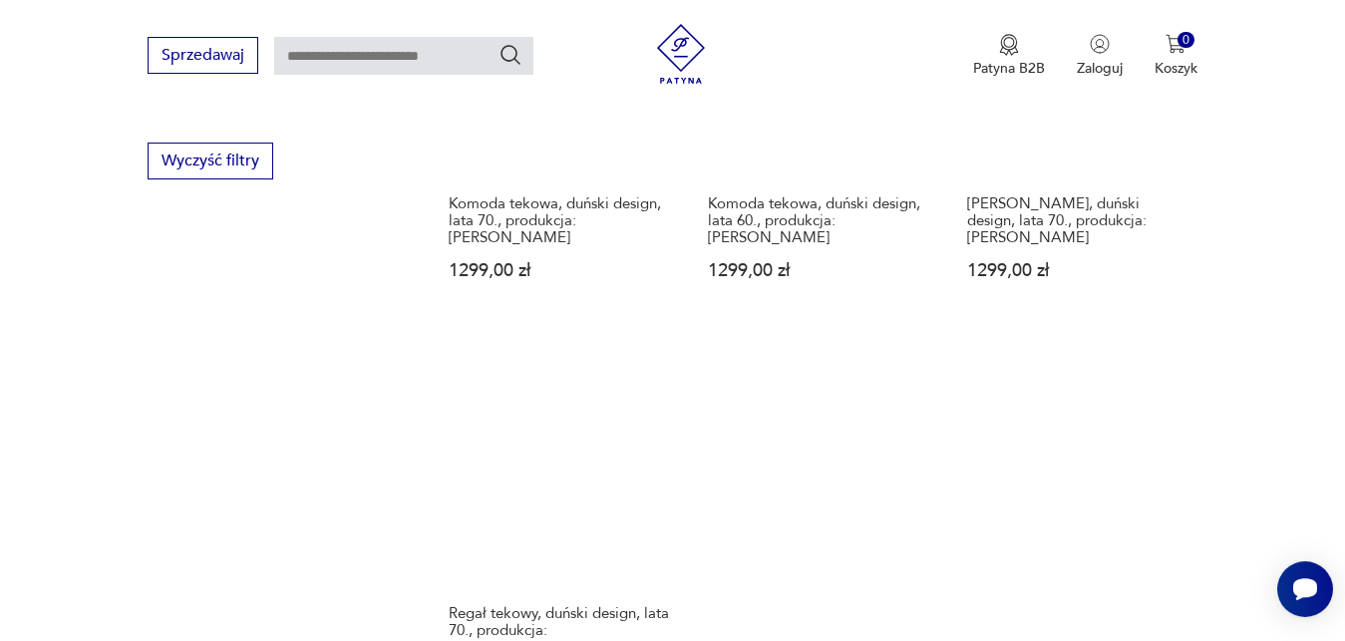
scroll to position [2665, 0]
